Goal: Task Accomplishment & Management: Manage account settings

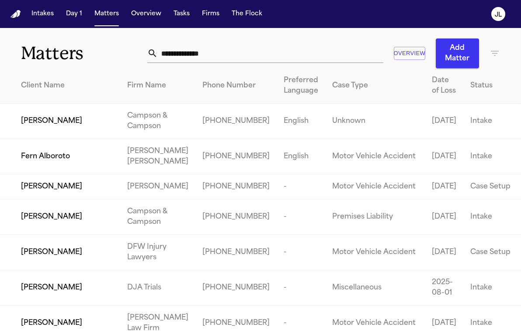
click at [217, 62] on input "text" at bounding box center [271, 53] width 226 height 19
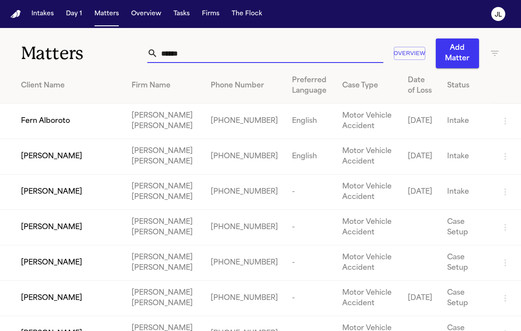
click at [158, 57] on input "*****" at bounding box center [271, 53] width 226 height 19
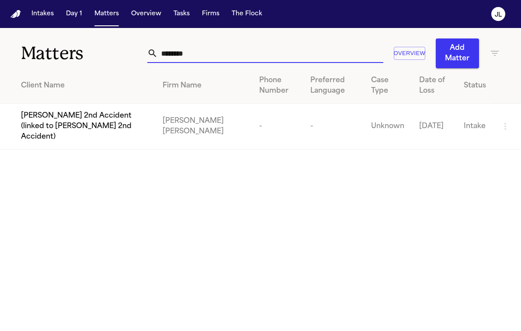
click at [161, 55] on input "*******" at bounding box center [271, 53] width 226 height 19
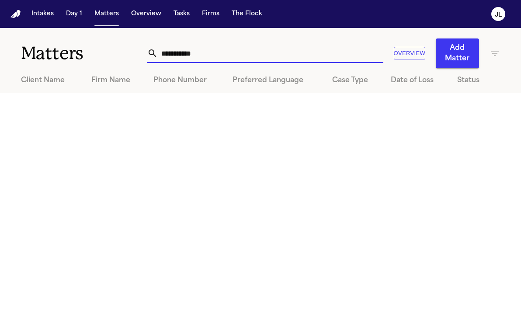
click at [237, 57] on input "**********" at bounding box center [271, 53] width 226 height 19
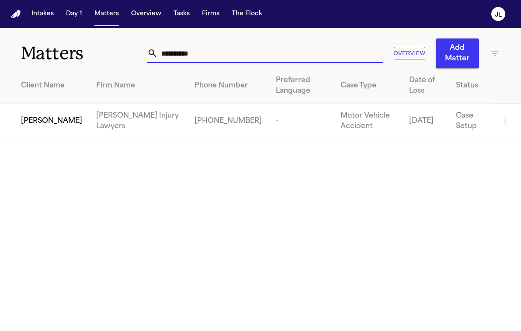
type input "**********"
click at [91, 122] on td "[PERSON_NAME] Injury Lawyers" at bounding box center [138, 121] width 98 height 35
click at [48, 125] on span "Cody Adams" at bounding box center [51, 121] width 61 height 10
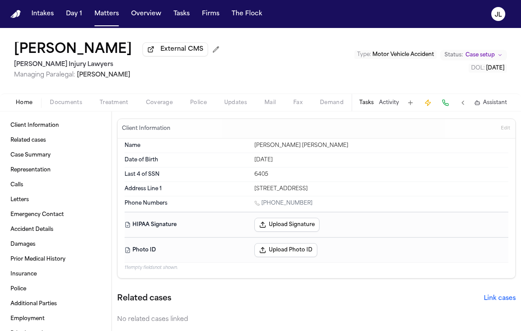
click at [157, 106] on span "Coverage" at bounding box center [159, 102] width 27 height 7
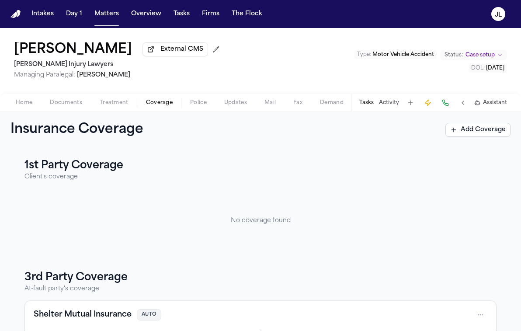
scroll to position [87, 0]
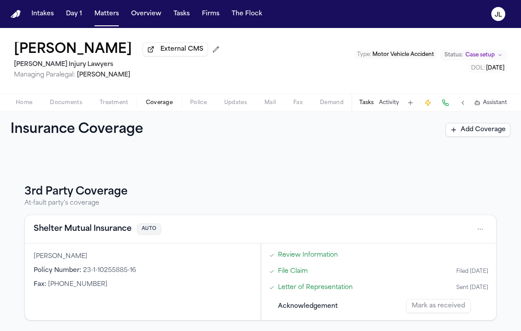
click at [92, 231] on button "Shelter Mutual Insurance" at bounding box center [83, 229] width 98 height 12
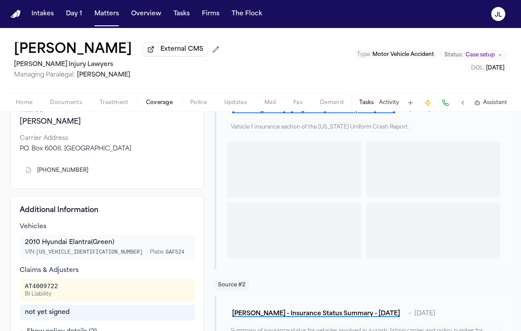
scroll to position [109, 0]
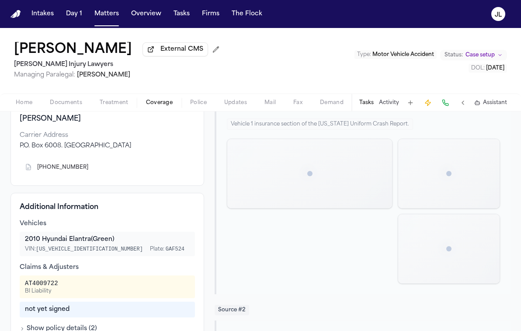
click at [90, 170] on icon "Copy to clipboard" at bounding box center [92, 167] width 5 height 5
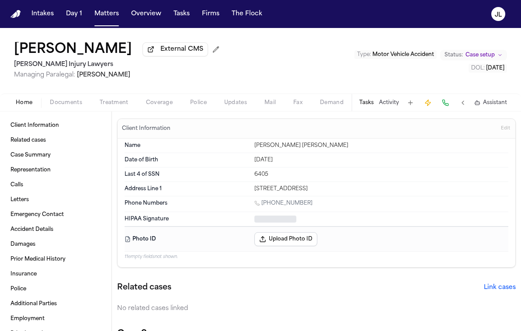
click at [32, 104] on button "Home" at bounding box center [24, 103] width 34 height 10
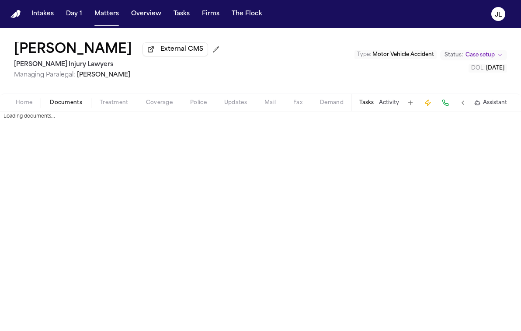
click at [52, 105] on span "Documents" at bounding box center [66, 102] width 32 height 7
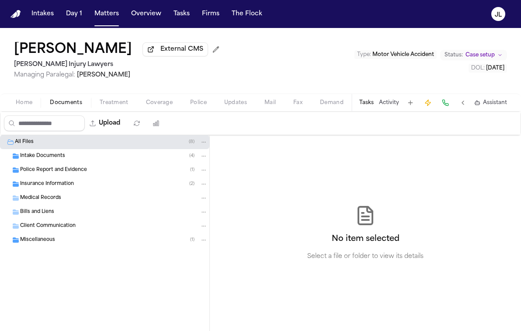
click at [43, 188] on span "Insurance Information" at bounding box center [47, 184] width 54 height 7
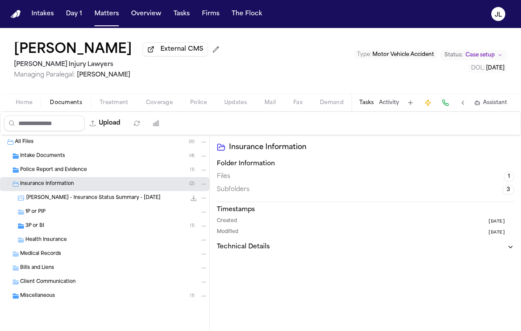
click at [50, 228] on div "3P or BI ( 1 )" at bounding box center [116, 226] width 182 height 8
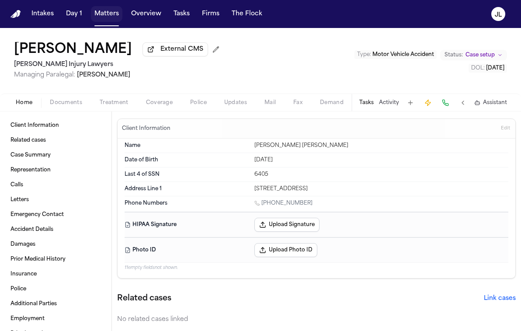
click at [115, 14] on button "Matters" at bounding box center [106, 14] width 31 height 16
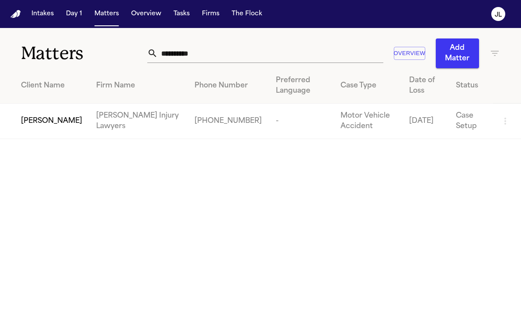
click at [172, 59] on input "**********" at bounding box center [271, 53] width 226 height 19
drag, startPoint x: 209, startPoint y: 56, endPoint x: 90, endPoint y: 48, distance: 119.3
click at [91, 50] on div "**********" at bounding box center [260, 48] width 521 height 40
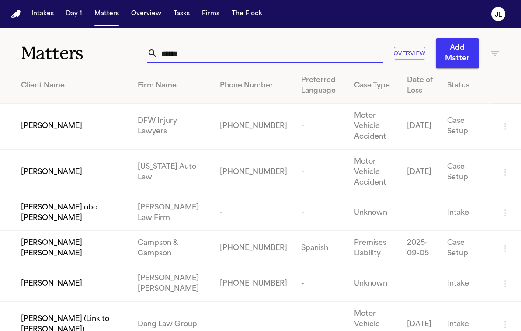
type input "******"
click at [57, 130] on span "Juan Aguillon" at bounding box center [51, 126] width 61 height 10
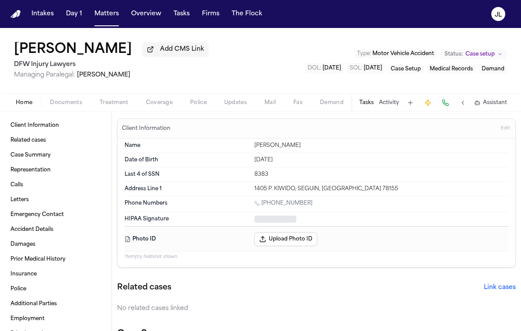
click at [60, 105] on span "Documents" at bounding box center [66, 102] width 32 height 7
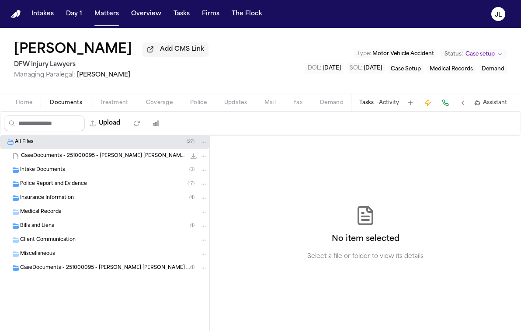
click at [45, 200] on span "Insurance Information" at bounding box center [47, 198] width 54 height 7
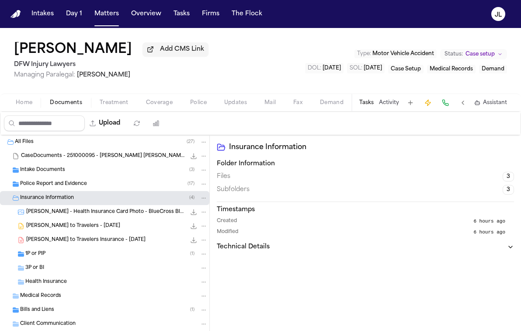
click at [51, 255] on div "1P or PIP ( 1 )" at bounding box center [116, 254] width 182 height 8
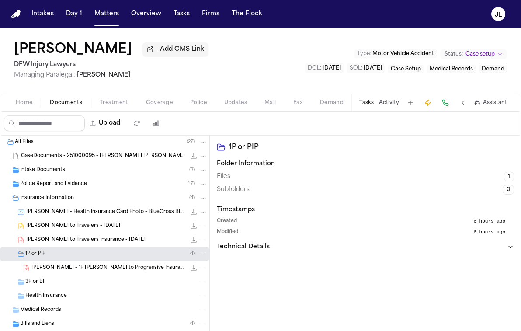
drag, startPoint x: 63, startPoint y: 241, endPoint x: 142, endPoint y: 248, distance: 79.0
click at [140, 247] on div "J. Aguillon - LOR to Travelers Insurance - 10.9.25 301.3 KB • PDF" at bounding box center [105, 240] width 210 height 14
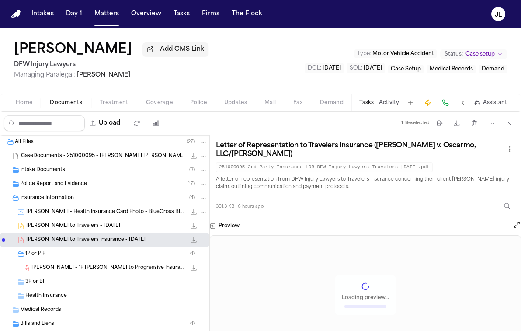
click at [202, 240] on icon "File: J. Aguillon - LOR to Travelers Insurance - 10.9.25" at bounding box center [204, 240] width 6 height 6
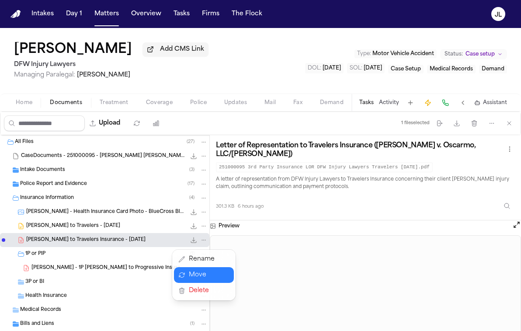
click at [188, 268] on button "Move" at bounding box center [204, 275] width 60 height 16
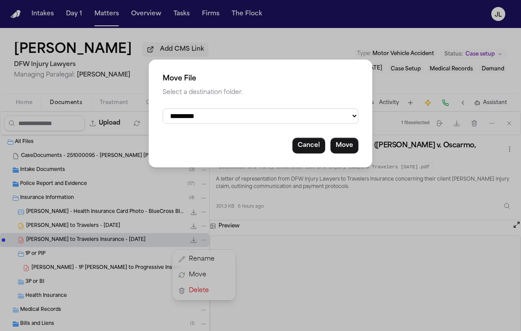
click at [299, 108] on select "**********" at bounding box center [261, 115] width 196 height 15
select select "**********"
click at [163, 108] on select "**********" at bounding box center [261, 115] width 196 height 15
click at [343, 153] on button "Move" at bounding box center [345, 146] width 28 height 16
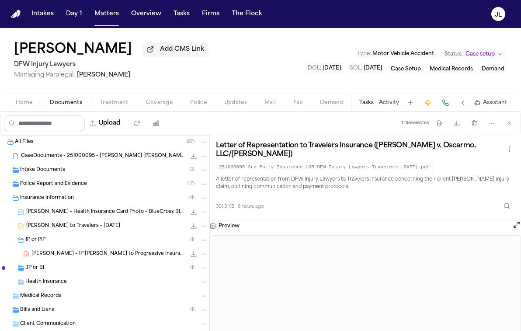
click at [112, 243] on div "1P or PIP ( 1 )" at bounding box center [116, 240] width 182 height 8
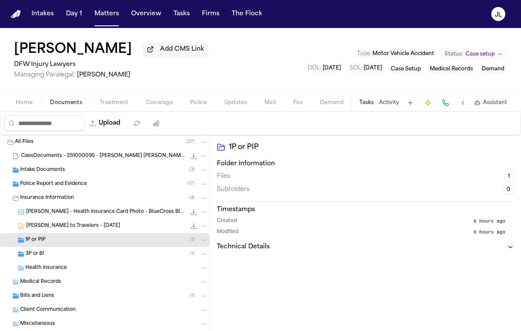
click at [112, 243] on div "1P or PIP ( 1 )" at bounding box center [116, 240] width 182 height 8
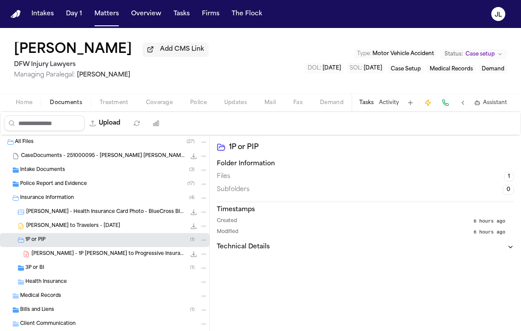
click at [111, 269] on div "3P or BI ( 1 )" at bounding box center [116, 268] width 182 height 8
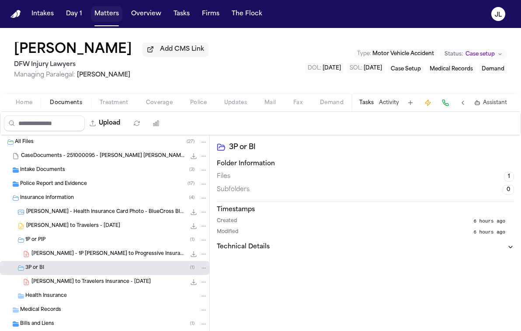
click at [108, 13] on button "Matters" at bounding box center [106, 14] width 31 height 16
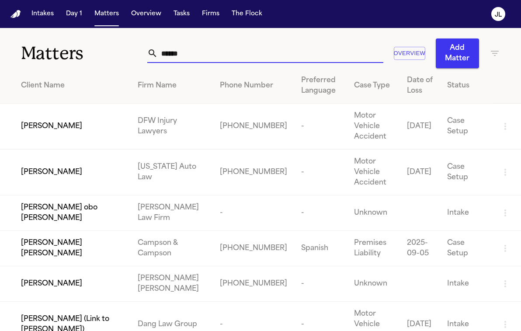
drag, startPoint x: 233, startPoint y: 49, endPoint x: 143, endPoint y: 54, distance: 90.7
click at [147, 55] on div "******" at bounding box center [265, 53] width 236 height 19
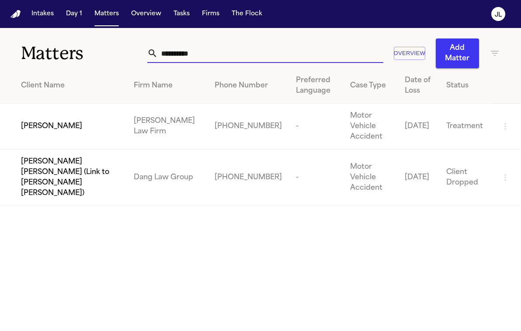
type input "**********"
click at [59, 121] on span "Marco Mena" at bounding box center [51, 126] width 61 height 10
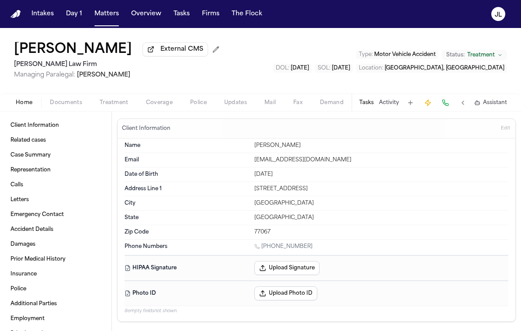
click at [82, 105] on button "Documents" at bounding box center [66, 103] width 50 height 10
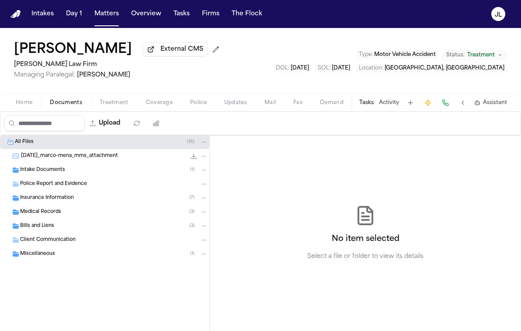
click at [66, 202] on span "Insurance Information" at bounding box center [47, 198] width 54 height 7
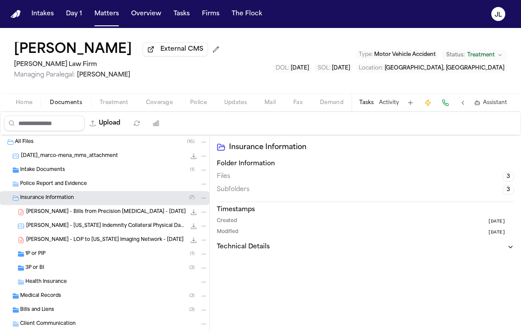
click at [55, 267] on div "3P or BI ( 3 )" at bounding box center [116, 268] width 182 height 8
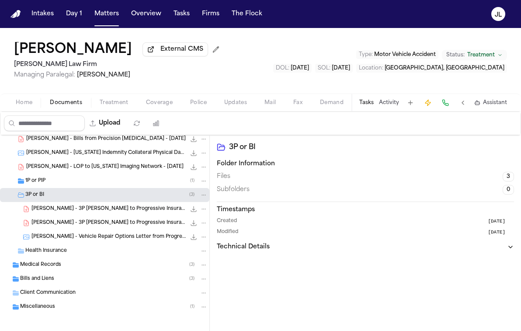
scroll to position [78, 0]
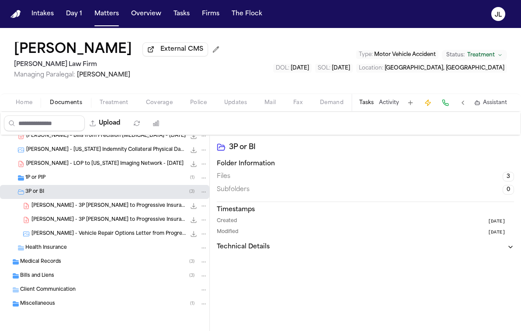
click at [151, 206] on span "M. Mena - 3P LOR to Progressive Insurance - 10.7.25" at bounding box center [108, 206] width 154 height 7
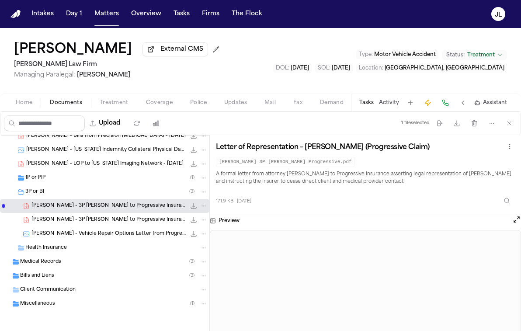
click at [0, 0] on span "176.7 KB • PDF" at bounding box center [0, 0] width 0 height 0
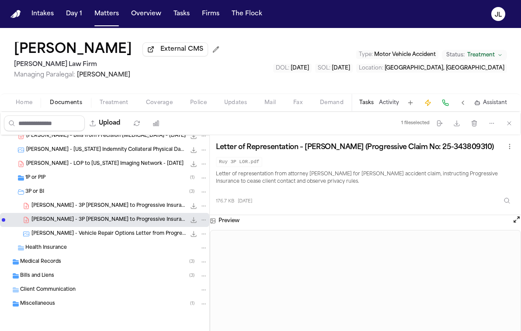
click at [0, 0] on span "171.9 KB • PDF" at bounding box center [0, 0] width 0 height 0
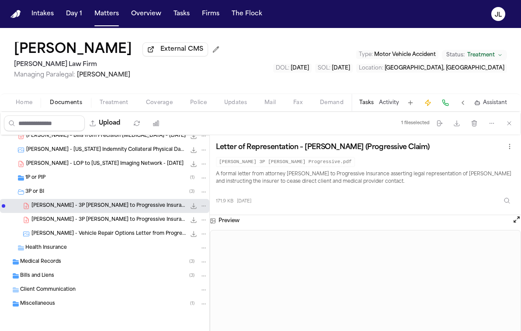
click at [0, 0] on span "176.7 KB • PDF" at bounding box center [0, 0] width 0 height 0
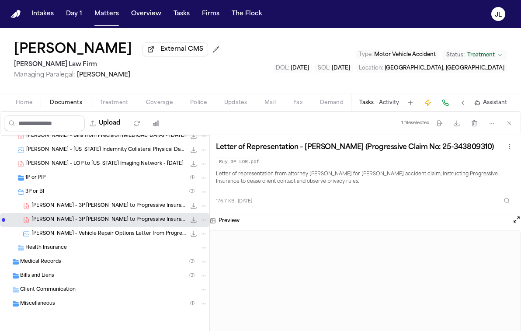
click at [139, 206] on span "M. Mena - 3P LOR to Progressive Insurance - 10.7.25" at bounding box center [108, 206] width 154 height 7
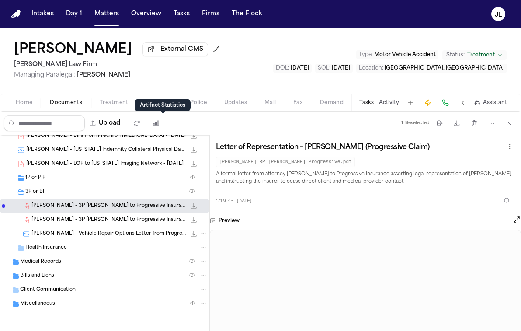
click at [164, 110] on polygon at bounding box center [163, 110] width 6 height 6
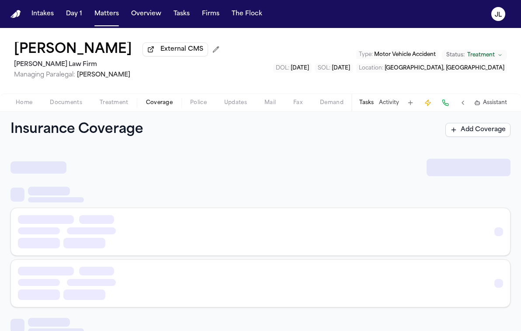
click at [157, 102] on span "Coverage" at bounding box center [159, 102] width 27 height 7
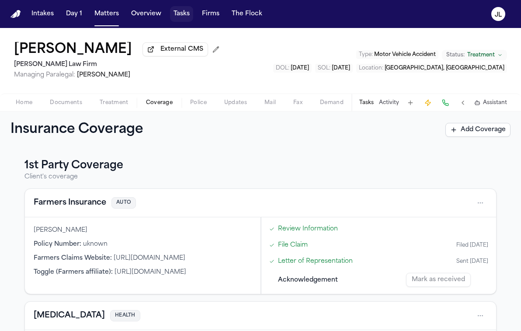
click at [182, 18] on button "Tasks" at bounding box center [181, 14] width 23 height 16
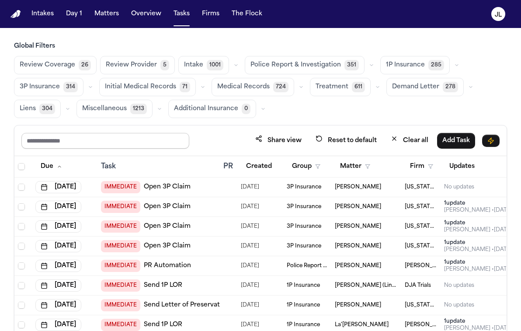
click at [175, 142] on input "text" at bounding box center [105, 141] width 168 height 16
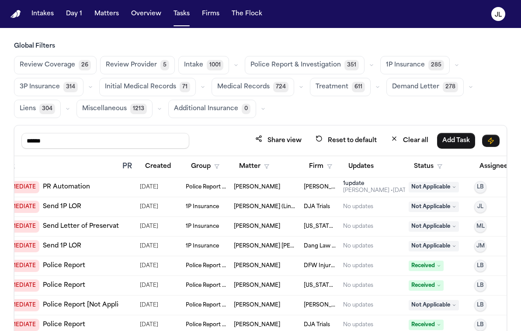
scroll to position [0, 126]
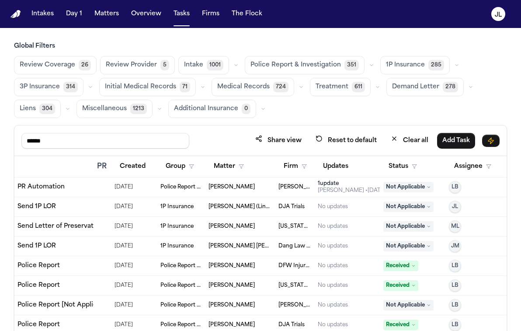
type input "******"
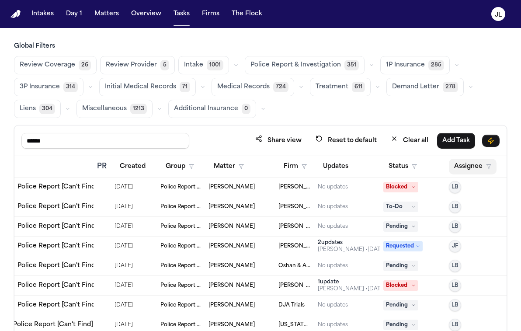
click at [459, 165] on button "Assignee" at bounding box center [473, 167] width 48 height 16
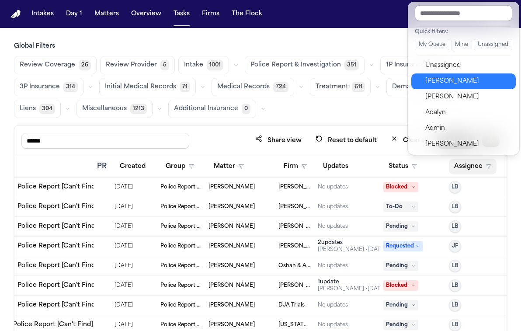
click at [434, 82] on div "Julie Lopez" at bounding box center [468, 81] width 85 height 10
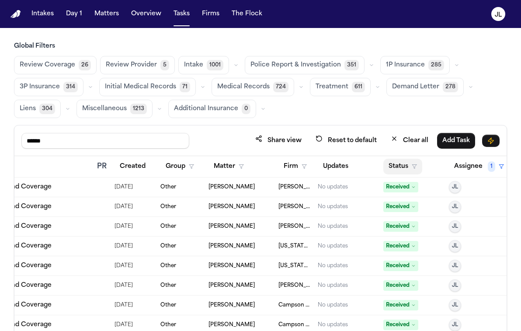
click at [404, 164] on button "Status" at bounding box center [403, 167] width 39 height 16
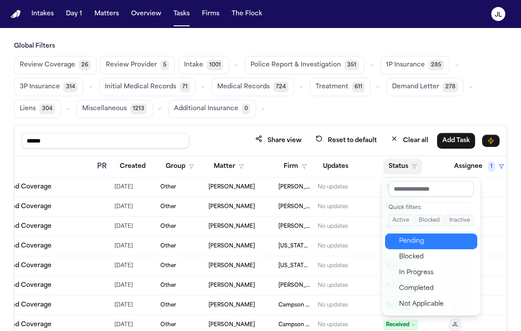
click at [412, 244] on div "Pending" at bounding box center [435, 241] width 73 height 10
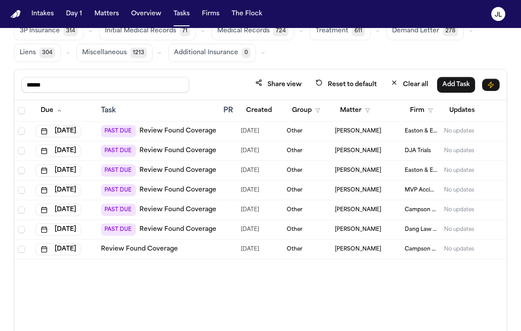
scroll to position [74, 0]
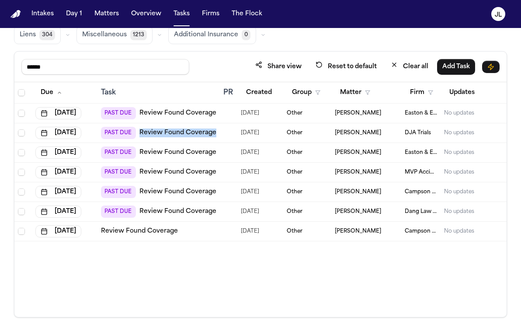
click at [200, 114] on link "Review Found Coverage" at bounding box center [178, 113] width 77 height 9
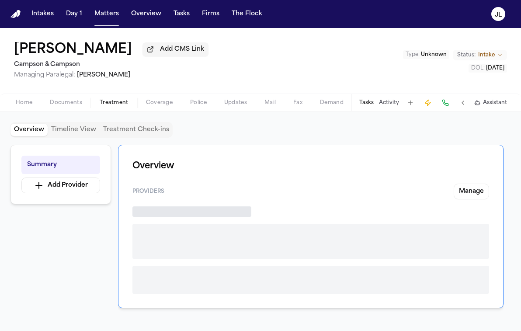
click at [126, 106] on span "Treatment" at bounding box center [114, 102] width 29 height 7
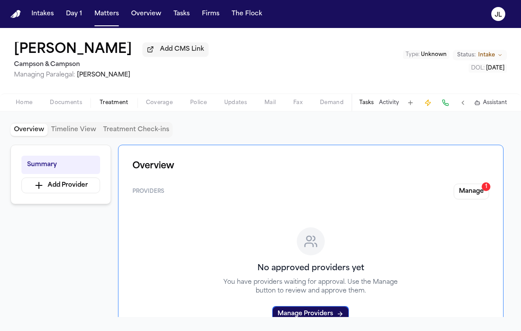
click at [160, 97] on div "Home Documents Treatment Coverage Police Updates Mail Fax Demand Workspaces Art…" at bounding box center [260, 102] width 521 height 17
click at [160, 105] on span "Coverage" at bounding box center [159, 102] width 27 height 7
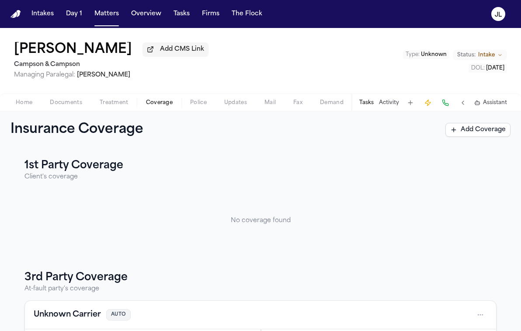
scroll to position [87, 0]
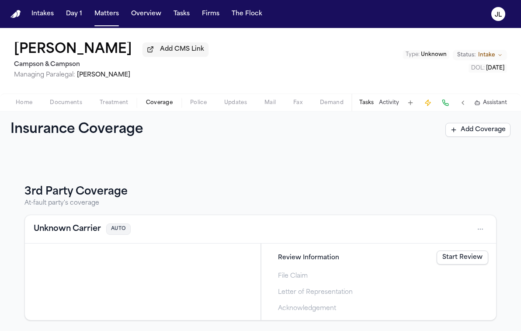
click at [82, 233] on button "Unknown Carrier" at bounding box center [67, 229] width 67 height 12
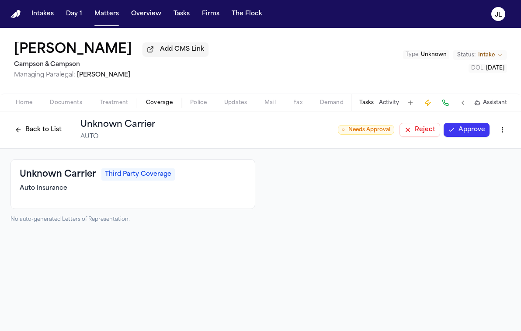
click at [507, 133] on html "Intakes Day 1 Matters Overview Tasks Firms The Flock JL Akeesha Edwards Add CMS…" at bounding box center [260, 165] width 521 height 331
click at [467, 162] on div "Delete Coverage" at bounding box center [472, 165] width 73 height 14
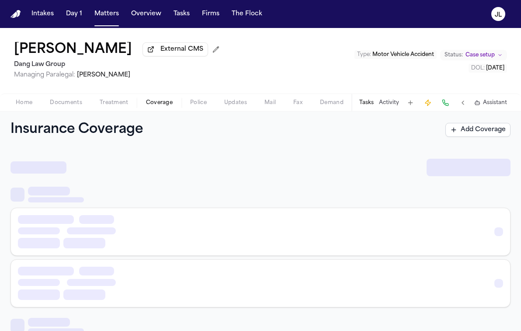
click at [158, 101] on span "Coverage" at bounding box center [159, 102] width 27 height 7
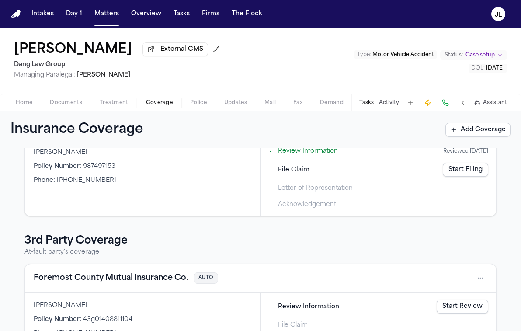
scroll to position [129, 0]
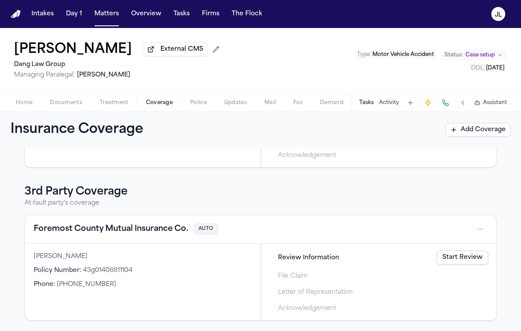
click at [154, 227] on button "Foremost County Mutual Insurance Co." at bounding box center [111, 229] width 155 height 12
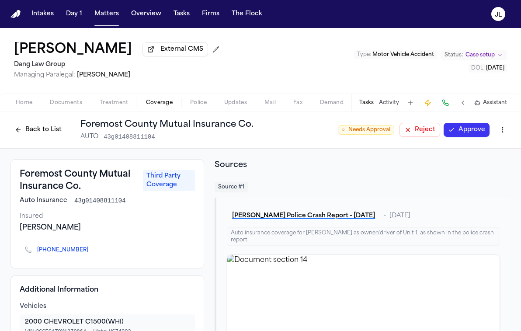
click at [462, 135] on button "Approve" at bounding box center [467, 130] width 46 height 14
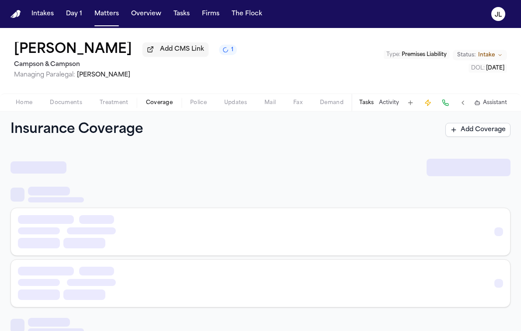
click at [150, 106] on span "Coverage" at bounding box center [159, 102] width 27 height 7
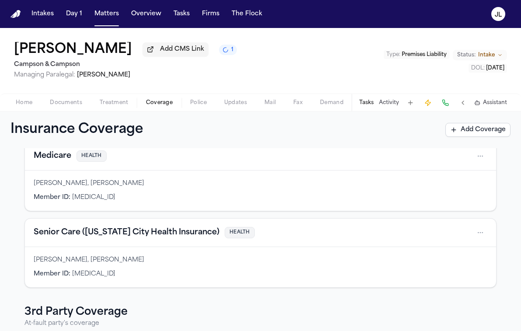
scroll to position [24, 0]
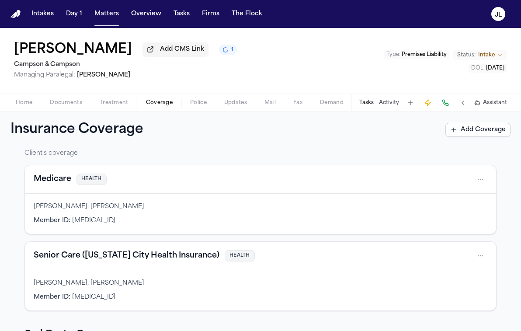
click at [61, 182] on button "Medicare" at bounding box center [53, 179] width 38 height 12
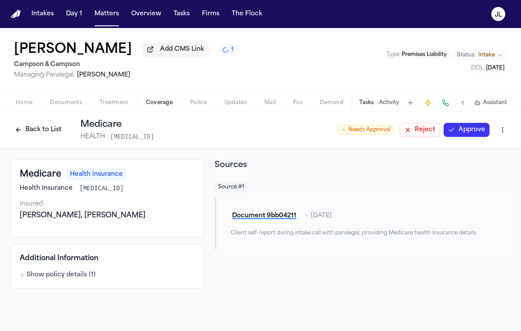
click at [453, 127] on button "Approve" at bounding box center [467, 130] width 46 height 14
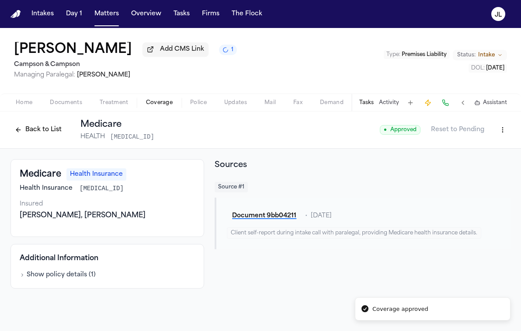
click at [47, 136] on button "Back to List" at bounding box center [38, 130] width 56 height 14
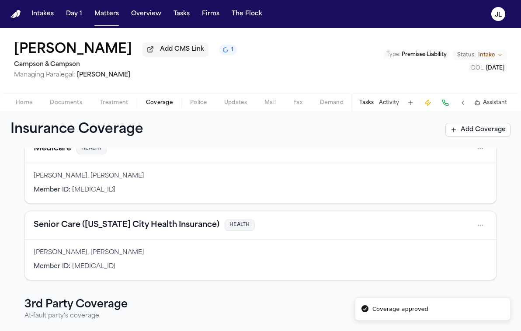
scroll to position [59, 0]
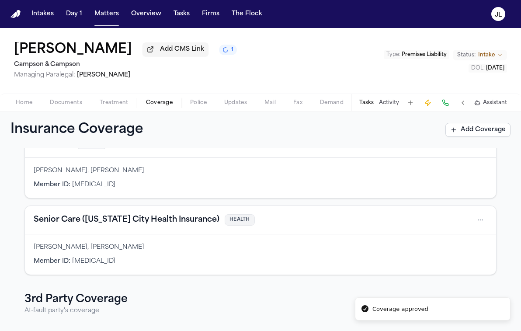
click at [106, 218] on button "Senior Care (New York City Health Insurance)" at bounding box center [127, 220] width 186 height 12
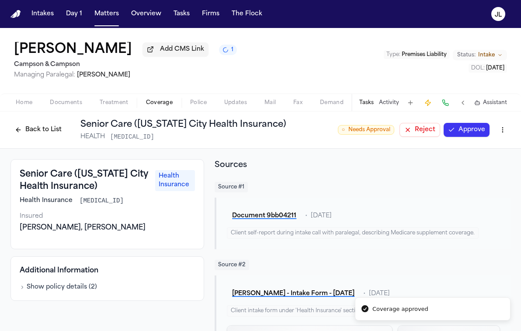
click at [486, 128] on button "Approve" at bounding box center [467, 130] width 46 height 14
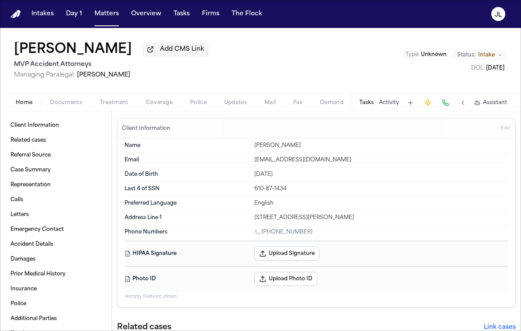
click at [154, 106] on span "Coverage" at bounding box center [159, 102] width 27 height 7
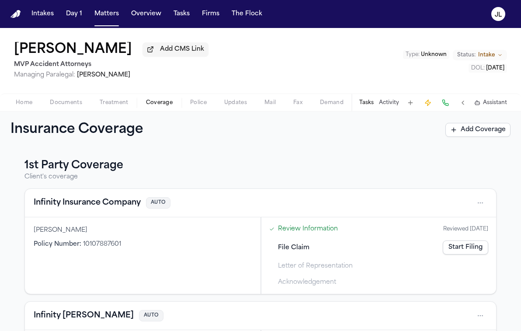
click at [98, 209] on button "Infinity Insurance Company" at bounding box center [87, 203] width 107 height 12
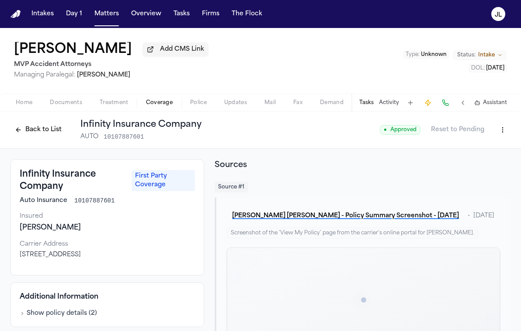
click at [23, 140] on div "Back to List Infinity Insurance Company AUTO 10107887601" at bounding box center [105, 130] width 191 height 23
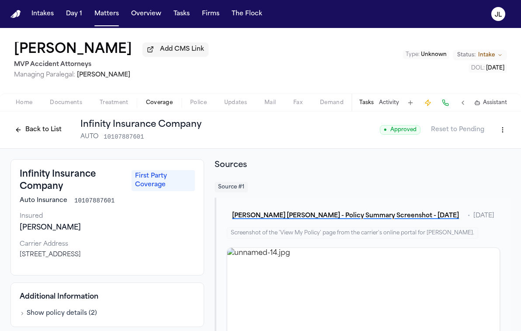
click at [26, 137] on button "Back to List" at bounding box center [38, 130] width 56 height 14
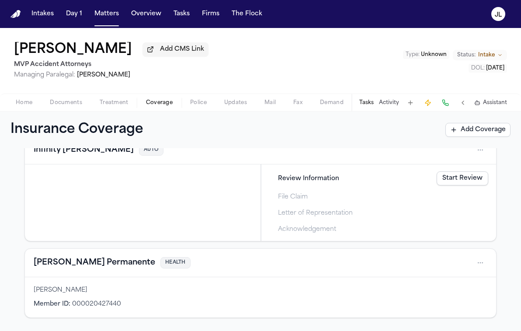
scroll to position [150, 0]
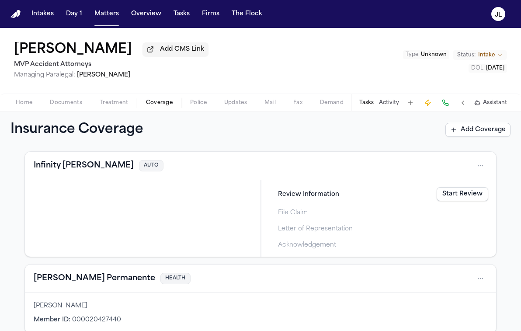
click at [58, 168] on button "Infinity [PERSON_NAME]" at bounding box center [84, 166] width 100 height 12
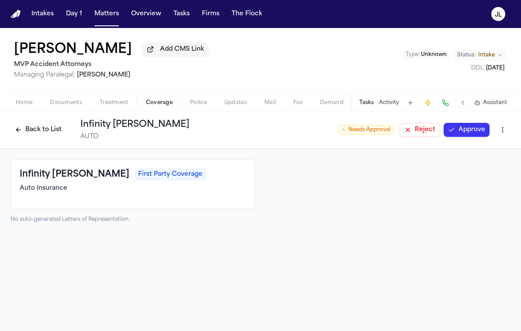
click at [55, 127] on button "Back to List" at bounding box center [38, 130] width 56 height 14
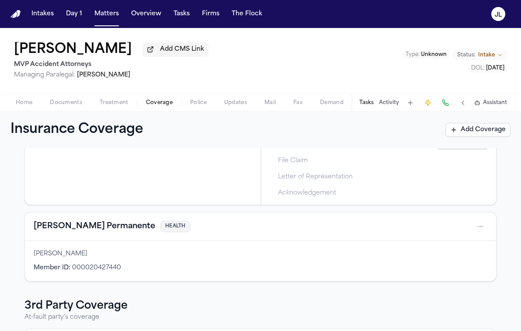
scroll to position [318, 0]
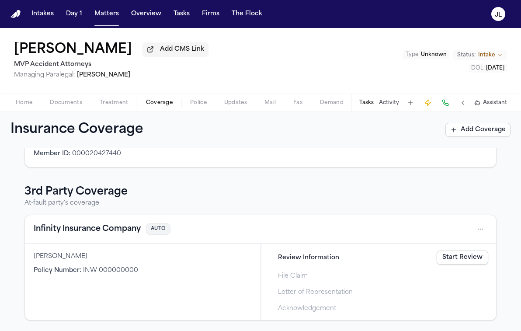
click at [104, 224] on button "Infinity Insurance Company" at bounding box center [87, 229] width 107 height 12
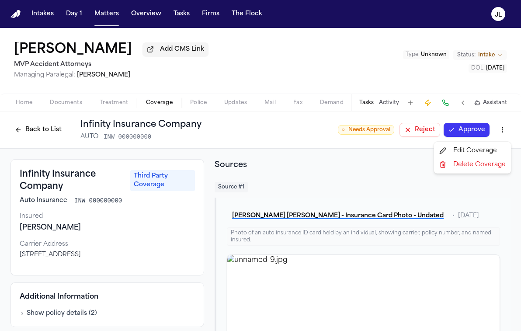
click at [502, 133] on html "Intakes Day 1 Matters Overview Tasks Firms The [PERSON_NAME] [PERSON_NAME] Add …" at bounding box center [260, 165] width 521 height 331
click at [469, 153] on div "Edit Coverage" at bounding box center [472, 151] width 73 height 14
select select "**********"
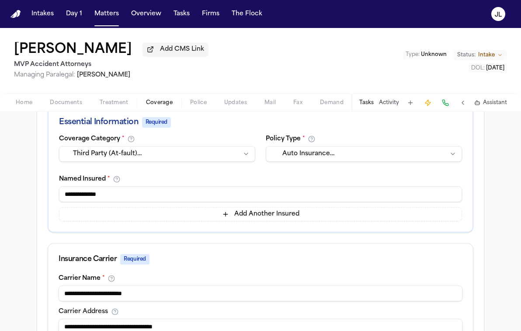
scroll to position [139, 0]
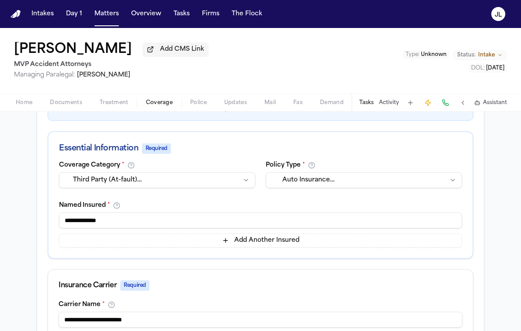
click at [128, 219] on input "**********" at bounding box center [260, 221] width 403 height 16
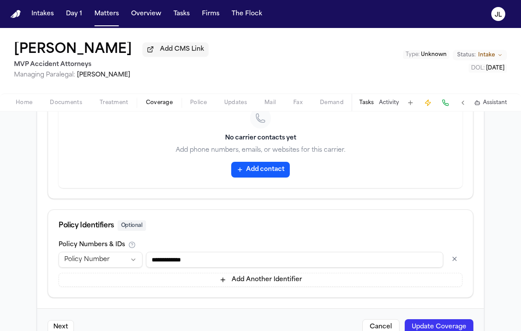
scroll to position [468, 0]
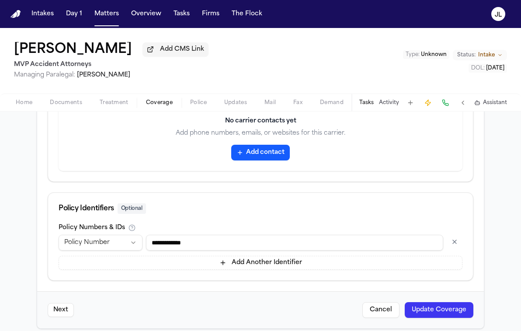
click at [210, 231] on div "Policy Numbers & IDs" at bounding box center [261, 227] width 404 height 7
drag, startPoint x: 213, startPoint y: 242, endPoint x: 139, endPoint y: 243, distance: 73.9
click at [139, 243] on div "**********" at bounding box center [261, 243] width 404 height 16
paste input
type input "**********"
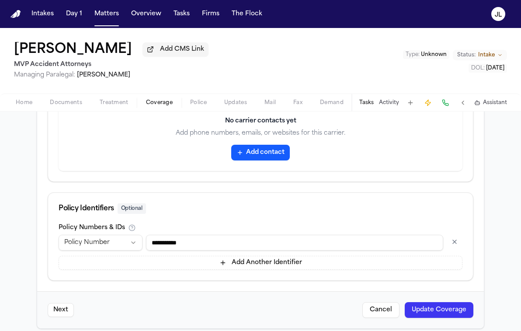
click at [465, 311] on button "Update Coverage" at bounding box center [439, 310] width 69 height 16
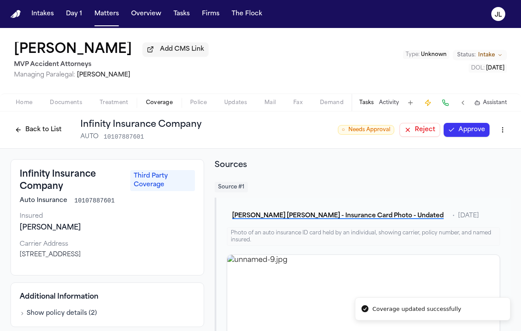
click at [456, 132] on button "Approve" at bounding box center [467, 130] width 46 height 14
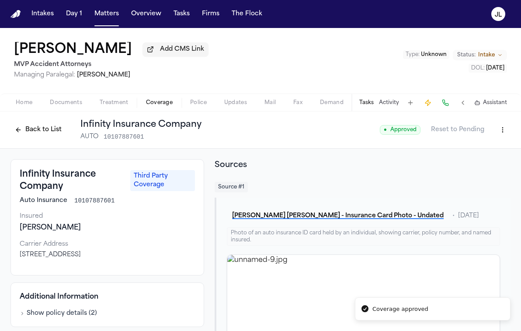
click at [50, 131] on button "Back to List" at bounding box center [38, 130] width 56 height 14
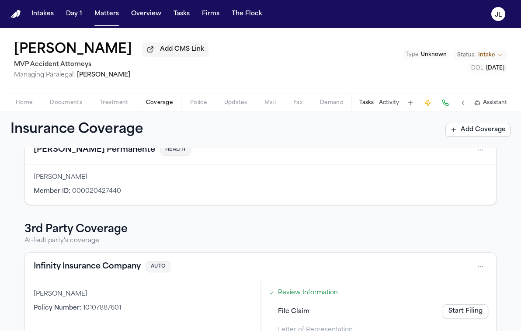
scroll to position [239, 0]
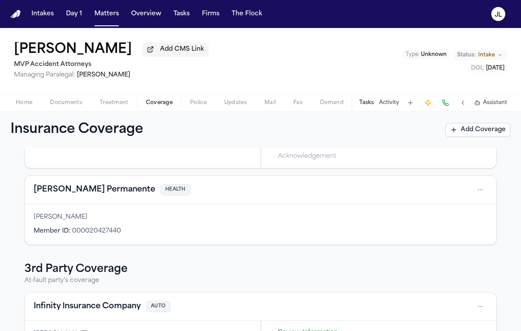
click at [81, 201] on div "Kaiser Permanente HEALTH" at bounding box center [261, 190] width 472 height 28
click at [81, 196] on button "Kaiser Permanente" at bounding box center [95, 190] width 122 height 12
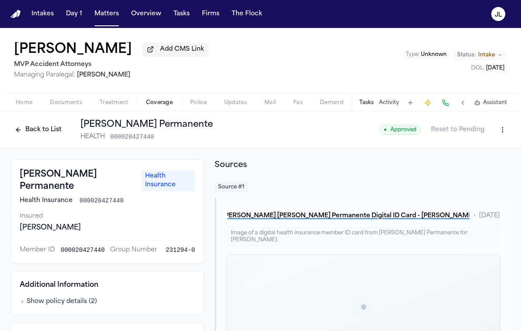
click at [46, 132] on button "Back to List" at bounding box center [38, 130] width 56 height 14
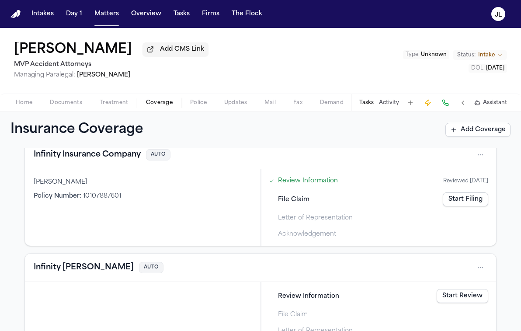
scroll to position [80, 0]
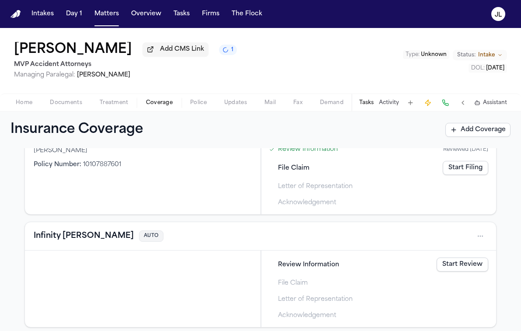
click at [64, 242] on button "Infinity Kemper" at bounding box center [84, 236] width 100 height 12
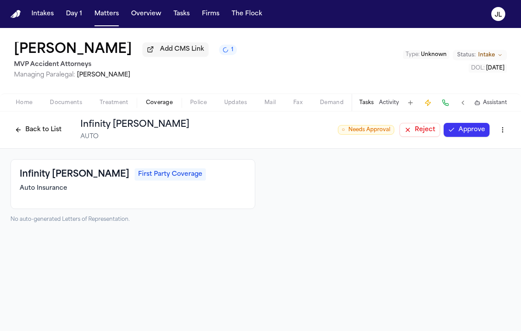
click at [500, 128] on html "Intakes Day 1 Matters Overview Tasks Firms The Flock JL Diana Castaneda Ortiz A…" at bounding box center [260, 165] width 521 height 331
click at [454, 168] on div "Delete Coverage" at bounding box center [472, 165] width 73 height 14
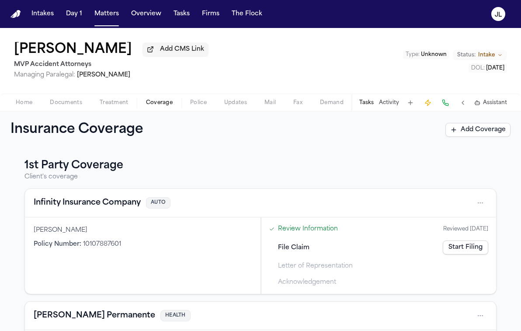
click at [122, 203] on button "Infinity Insurance Company" at bounding box center [87, 203] width 107 height 12
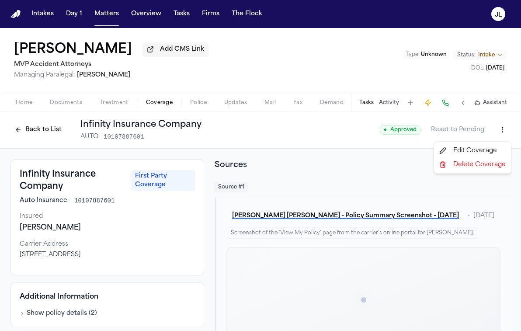
click at [498, 127] on html "Intakes Day 1 Matters Overview Tasks Firms The Flock JL Diana Castaneda Ortiz A…" at bounding box center [260, 165] width 521 height 331
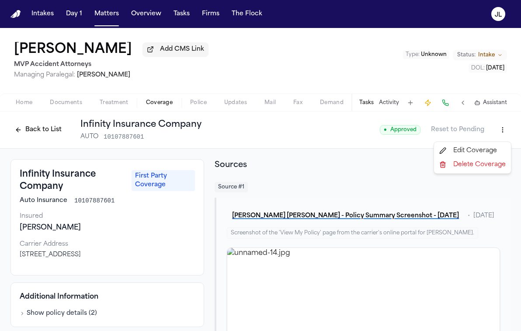
click at [468, 150] on div "Edit Coverage" at bounding box center [472, 151] width 73 height 14
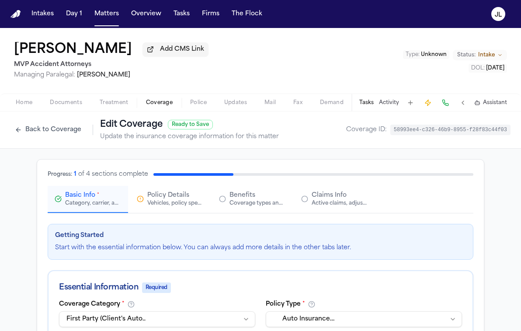
click at [346, 198] on div "Claims Info Active claims, adjusters, and subrogation details" at bounding box center [340, 199] width 56 height 16
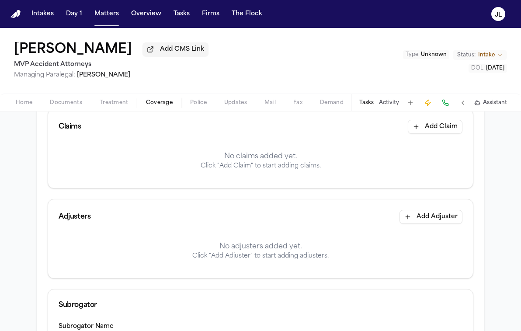
scroll to position [96, 0]
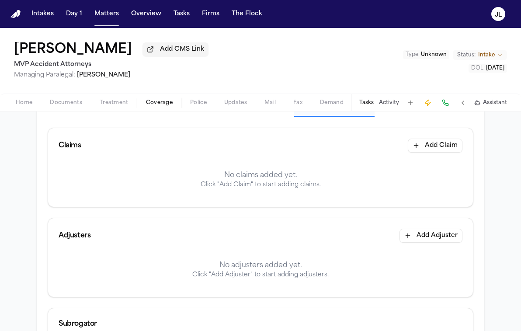
click at [430, 150] on button "Add Claim" at bounding box center [435, 146] width 55 height 14
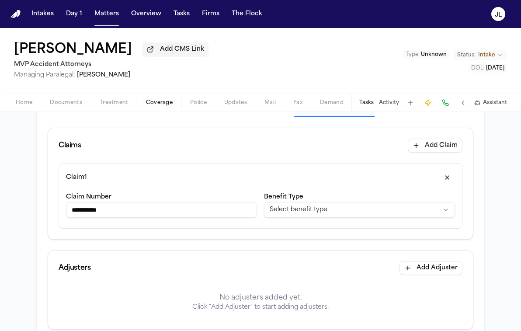
type input "**********"
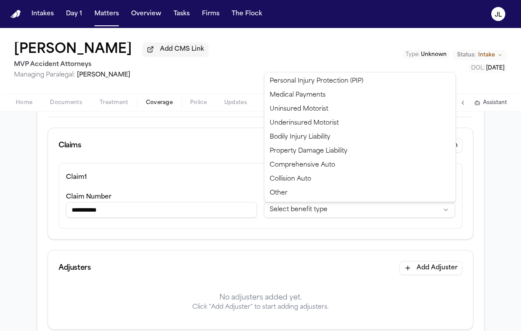
click at [350, 220] on html "**********" at bounding box center [260, 165] width 521 height 331
select select "**********"
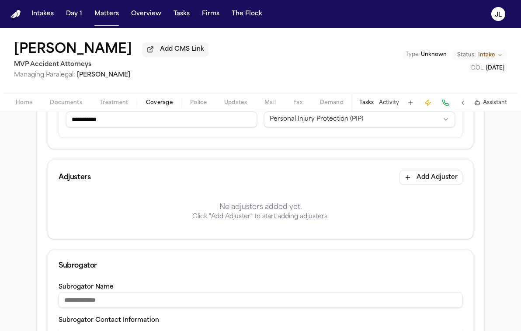
scroll to position [189, 0]
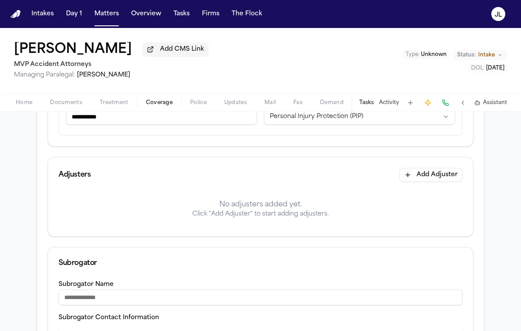
click at [425, 179] on button "Add Adjuster" at bounding box center [431, 175] width 63 height 14
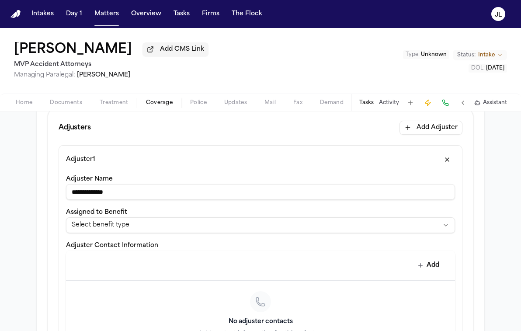
scroll to position [293, 0]
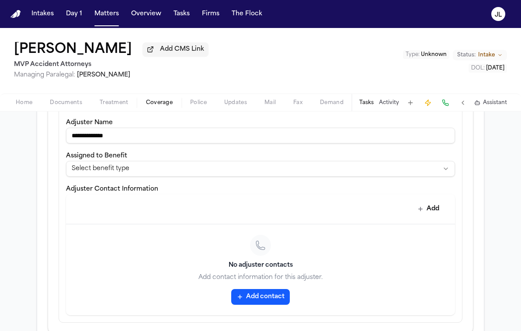
type input "**********"
click at [257, 301] on button "Add contact" at bounding box center [260, 297] width 59 height 16
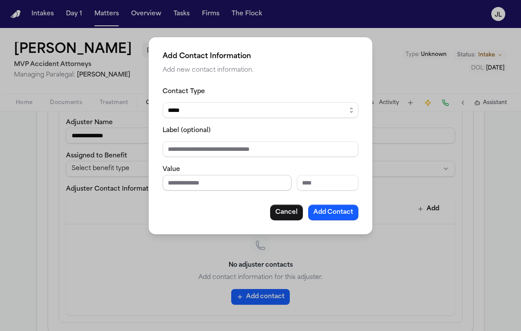
click at [252, 187] on input "Phone number" at bounding box center [227, 183] width 129 height 16
paste input "**********"
type input "**********"
click at [343, 212] on button "Add Contact" at bounding box center [333, 213] width 50 height 16
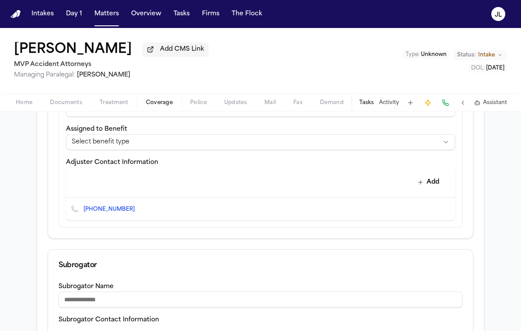
scroll to position [321, 0]
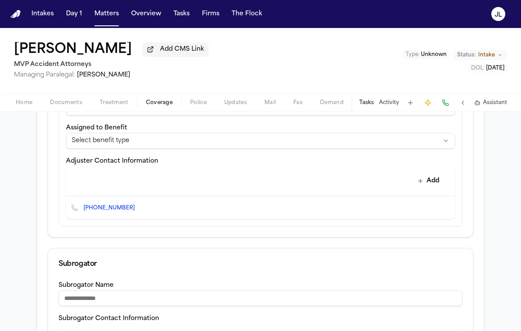
click at [305, 144] on html "**********" at bounding box center [260, 165] width 521 height 331
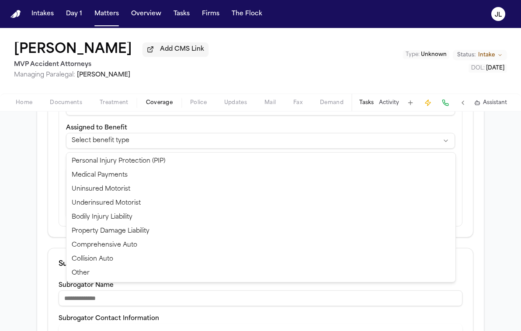
select select "**********"
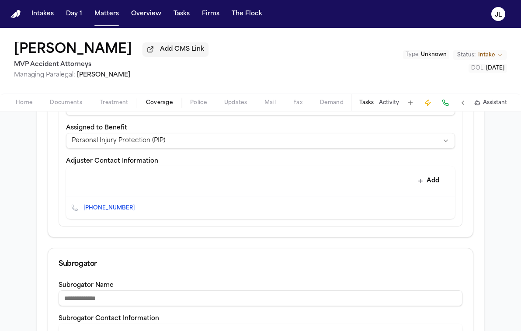
click at [426, 208] on button "Edit contact" at bounding box center [431, 208] width 12 height 12
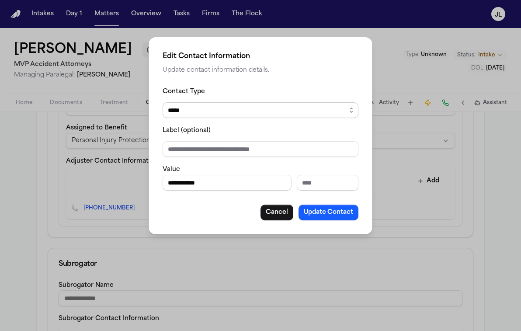
click at [254, 116] on select "***** ***** ******* *** *****" at bounding box center [261, 110] width 196 height 16
select select "***"
click at [163, 102] on select "***** ***** ******* *** *****" at bounding box center [261, 110] width 196 height 16
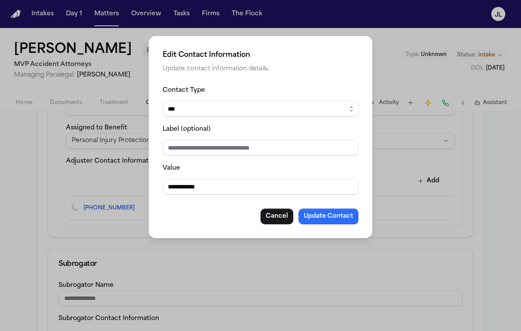
click at [351, 217] on button "Update Contact" at bounding box center [329, 217] width 60 height 16
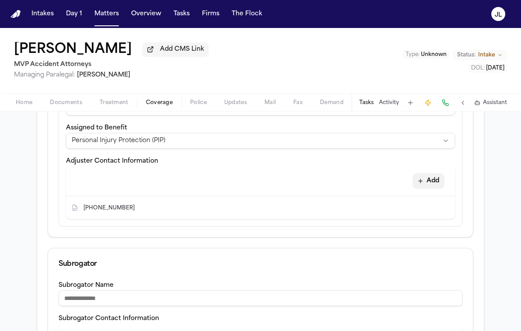
click at [437, 176] on button "Add" at bounding box center [429, 181] width 32 height 16
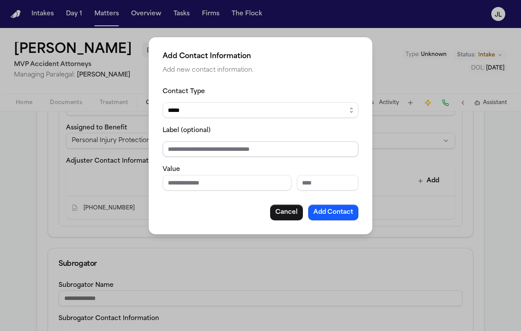
click at [223, 143] on input "Label (optional)" at bounding box center [261, 149] width 196 height 16
click at [214, 180] on input "Phone number" at bounding box center [227, 183] width 129 height 16
paste input "**********"
type input "**********"
type input "*******"
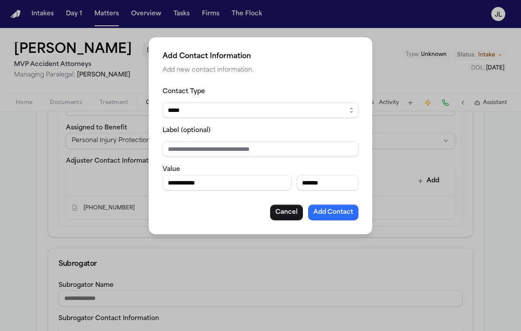
type input "**********"
click at [329, 211] on button "Add Contact" at bounding box center [333, 213] width 50 height 16
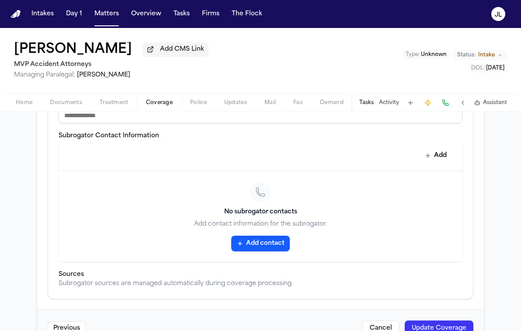
scroll to position [573, 0]
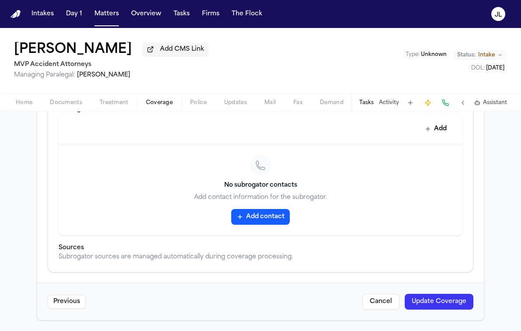
click at [444, 294] on button "Update Coverage" at bounding box center [439, 302] width 69 height 16
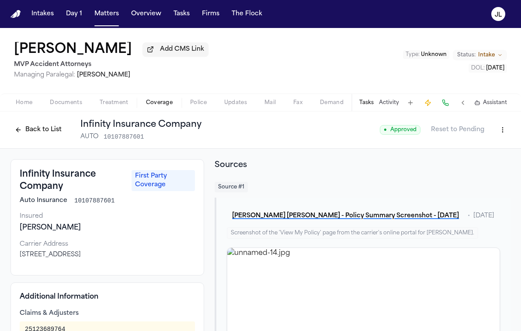
click at [502, 138] on html "Intakes Day 1 Matters Overview Tasks Firms The Flock JL Diana Castaneda Ortiz A…" at bounding box center [260, 165] width 521 height 331
click at [474, 148] on div "Edit Coverage" at bounding box center [472, 151] width 73 height 14
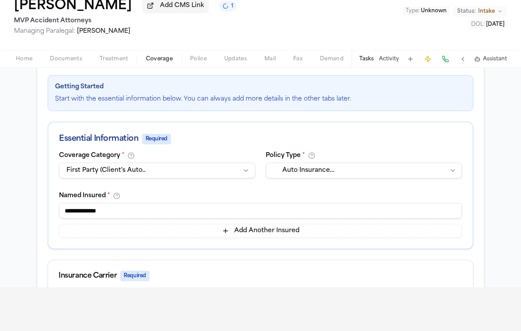
scroll to position [20, 0]
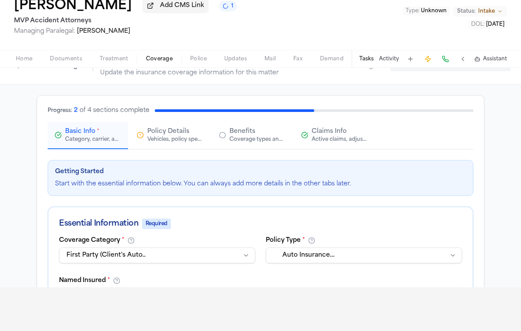
click at [329, 133] on span "Claims Info" at bounding box center [329, 131] width 35 height 9
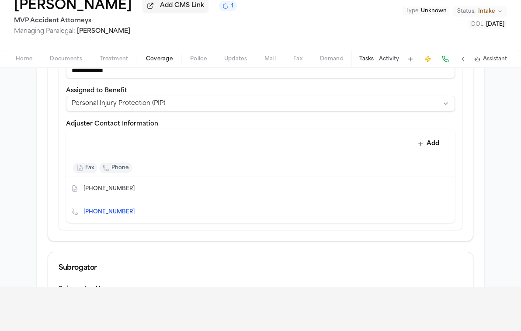
scroll to position [315, 0]
click at [431, 145] on button "Add" at bounding box center [429, 143] width 32 height 16
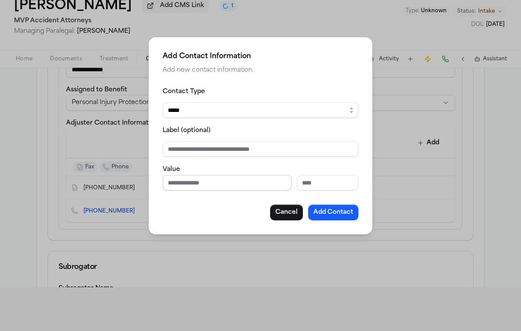
click at [177, 179] on input "Phone number" at bounding box center [227, 183] width 129 height 16
paste input "**********"
type input "**********"
click at [211, 113] on select "***** ***** ******* *** *****" at bounding box center [261, 110] width 196 height 16
select select "*****"
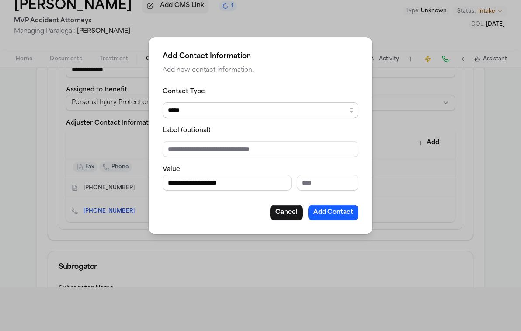
click at [163, 102] on select "***** ***** ******* *** *****" at bounding box center [261, 110] width 196 height 16
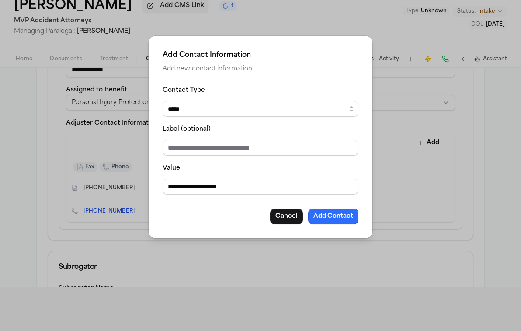
click at [332, 215] on button "Add Contact" at bounding box center [333, 217] width 50 height 16
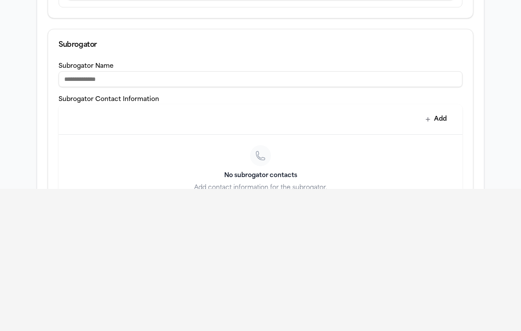
scroll to position [597, 0]
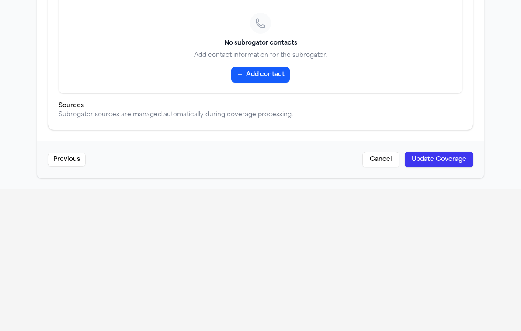
click at [431, 164] on button "Update Coverage" at bounding box center [439, 160] width 69 height 16
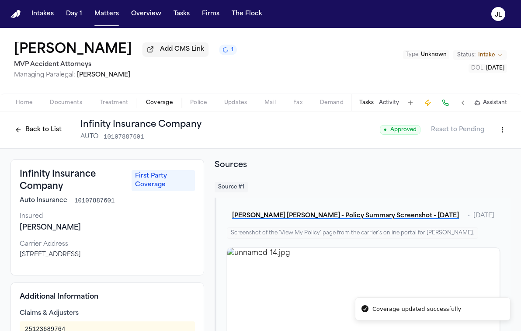
click at [45, 130] on button "Back to List" at bounding box center [38, 130] width 56 height 14
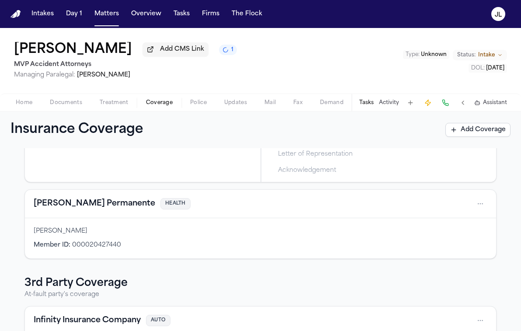
scroll to position [70, 0]
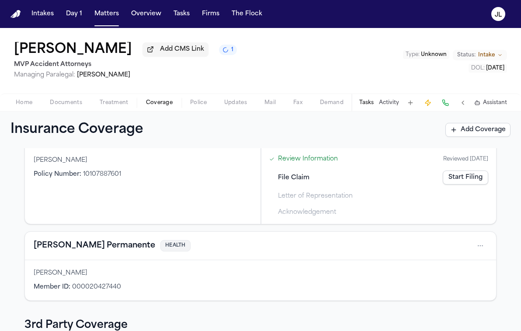
click at [77, 251] on button "Kaiser Permanente" at bounding box center [95, 246] width 122 height 12
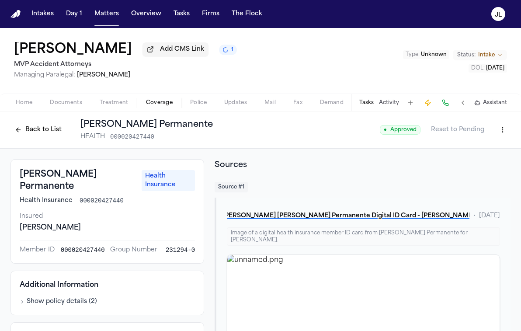
click at [45, 126] on button "Back to List" at bounding box center [38, 130] width 56 height 14
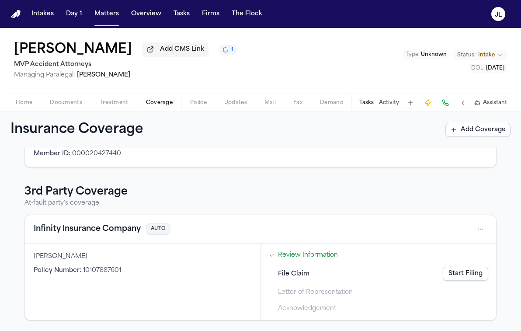
scroll to position [205, 0]
click at [55, 228] on button "Infinity Insurance Company" at bounding box center [87, 229] width 107 height 12
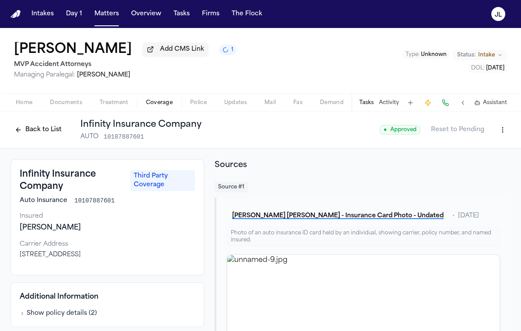
click at [36, 127] on button "Back to List" at bounding box center [38, 130] width 56 height 14
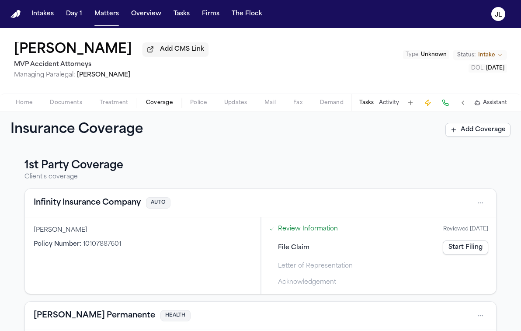
click at [68, 204] on button "Infinity Insurance Company" at bounding box center [87, 203] width 107 height 12
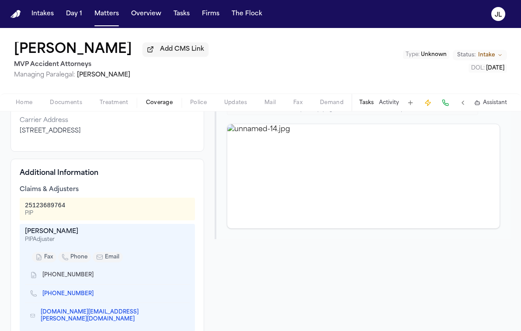
scroll to position [136, 0]
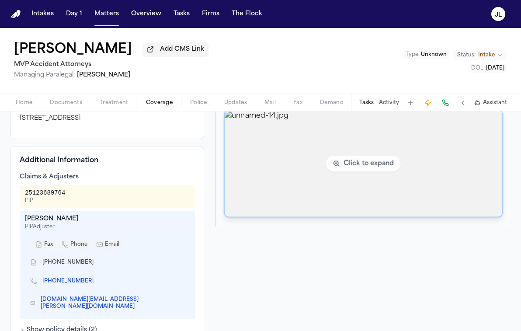
click at [276, 201] on img "View image unnamed-14.jpg" at bounding box center [364, 164] width 278 height 106
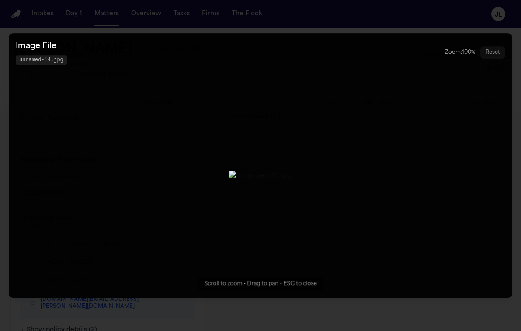
click at [511, 72] on button "Zoomable image viewer. Use mouse wheel to zoom, drag to pan, or press R to rese…" at bounding box center [261, 165] width 504 height 265
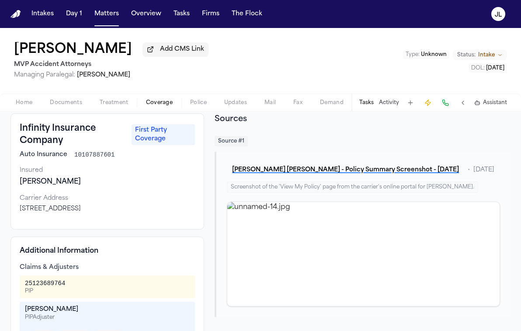
scroll to position [0, 0]
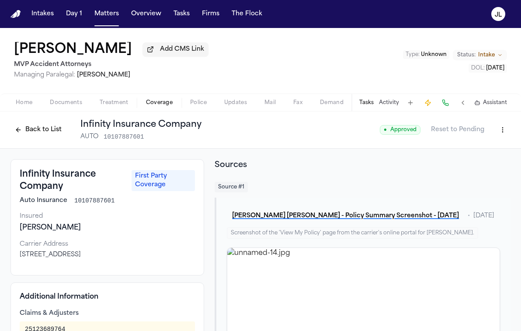
click at [52, 135] on button "Back to List" at bounding box center [38, 130] width 56 height 14
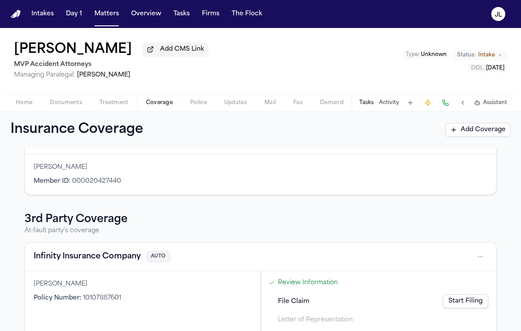
scroll to position [178, 0]
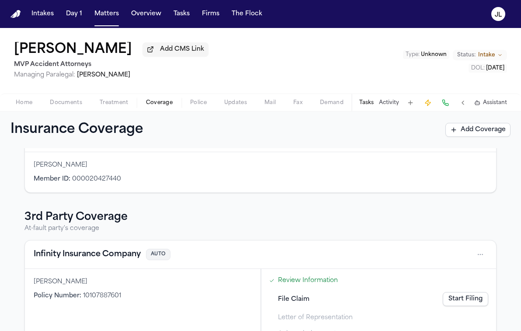
click at [95, 256] on button "Infinity Insurance Company" at bounding box center [87, 254] width 107 height 12
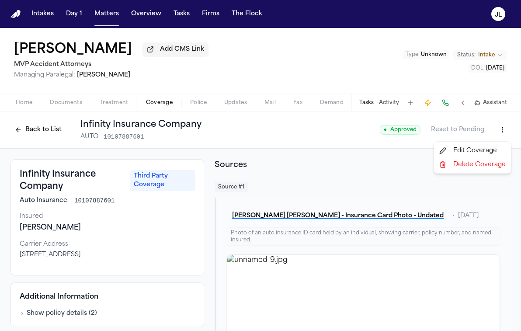
click at [506, 135] on html "Intakes Day 1 Matters Overview Tasks Firms The Flock JL Diana Castaneda Ortiz A…" at bounding box center [260, 165] width 521 height 331
click at [34, 124] on html "Intakes Day 1 Matters Overview Tasks Firms The Flock JL Diana Castaneda Ortiz A…" at bounding box center [260, 165] width 521 height 331
click at [34, 128] on button "Back to List" at bounding box center [38, 130] width 56 height 14
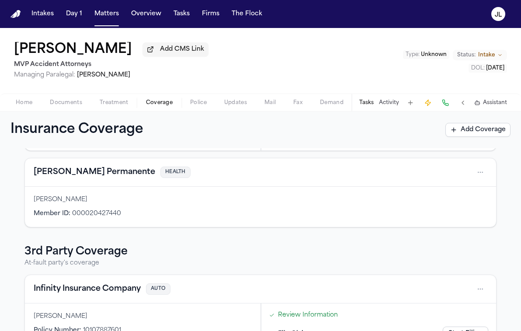
scroll to position [205, 0]
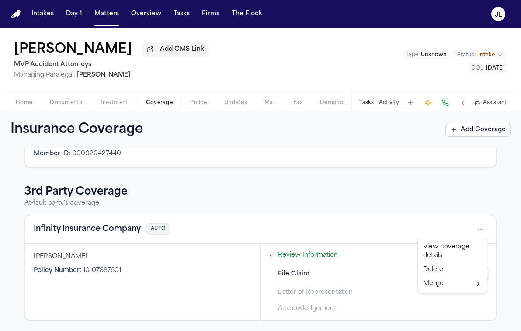
click at [485, 228] on html "Intakes Day 1 Matters Overview Tasks Firms The Flock JL Diana Castaneda Ortiz A…" at bounding box center [260, 165] width 521 height 331
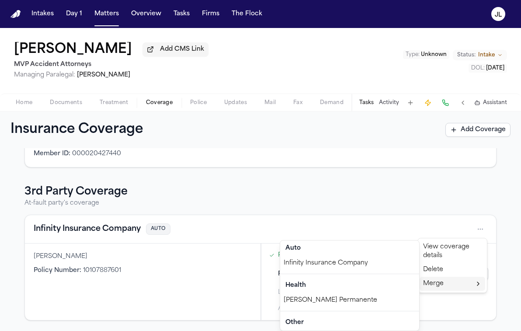
click at [458, 281] on div "Merge" at bounding box center [453, 284] width 66 height 14
click at [357, 264] on div "Infinity Insurance Company" at bounding box center [349, 263] width 139 height 14
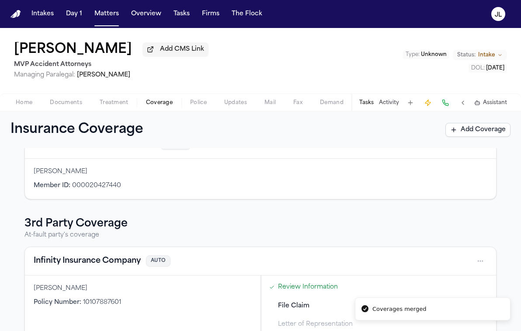
scroll to position [92, 0]
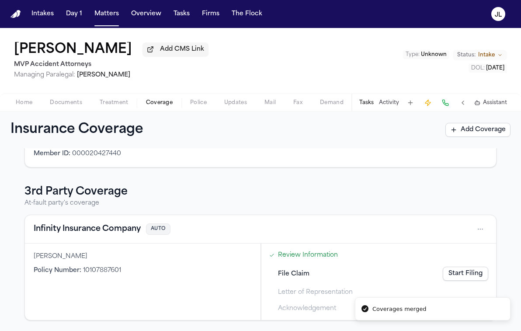
click at [104, 228] on button "Infinity Insurance Company" at bounding box center [87, 229] width 107 height 12
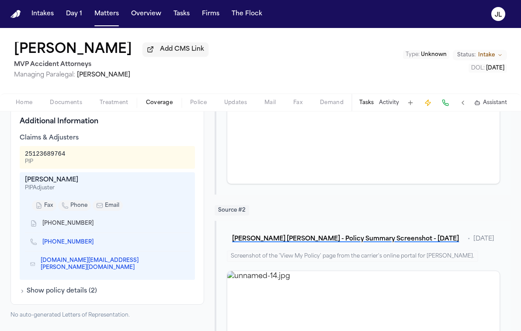
scroll to position [176, 0]
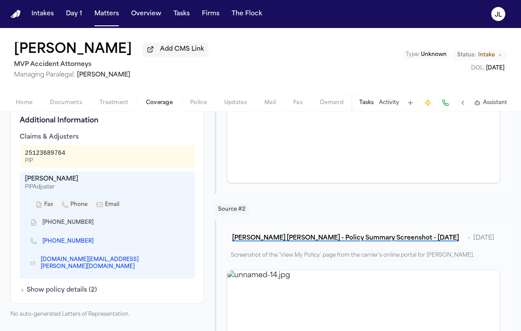
click at [99, 243] on icon "Copy to clipboard" at bounding box center [97, 242] width 3 height 3
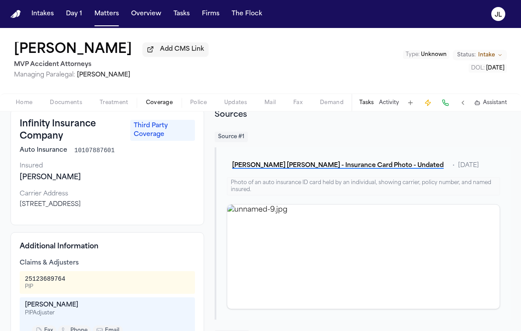
scroll to position [0, 0]
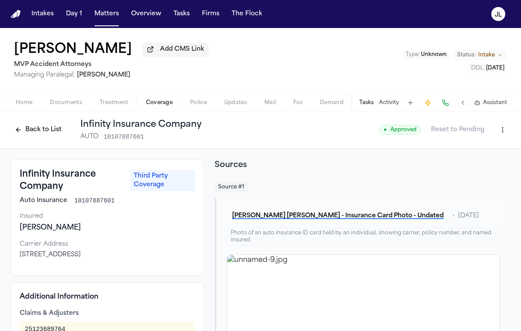
drag, startPoint x: 159, startPoint y: 257, endPoint x: 14, endPoint y: 257, distance: 144.8
click at [14, 257] on div "Infinity Insurance Company Third Party Coverage Auto Insurance 10107887601 Insu…" at bounding box center [107, 217] width 194 height 116
copy div "PO Box 830189, Birmingham, AL 35283-0189"
drag, startPoint x: 69, startPoint y: 191, endPoint x: 22, endPoint y: 180, distance: 47.6
click at [22, 179] on h3 "Infinity Insurance Company" at bounding box center [72, 180] width 105 height 24
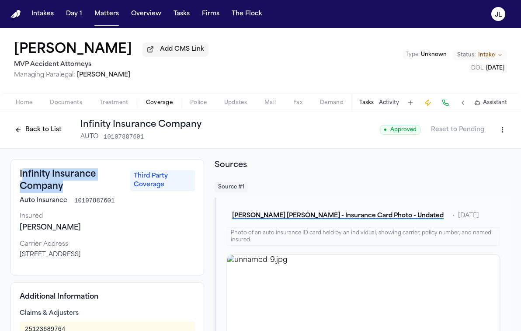
click at [75, 192] on h3 "Infinity Insurance Company" at bounding box center [72, 180] width 105 height 24
drag, startPoint x: 67, startPoint y: 192, endPoint x: 20, endPoint y: 180, distance: 48.6
click at [20, 180] on h3 "Infinity Insurance Company" at bounding box center [72, 180] width 105 height 24
copy h3 "Infinity Insurance Company"
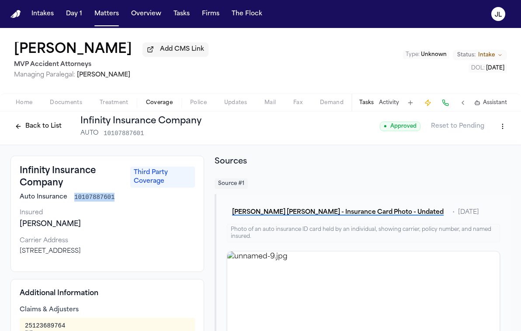
drag, startPoint x: 115, startPoint y: 201, endPoint x: 75, endPoint y: 200, distance: 40.7
click at [75, 200] on div "Auto Insurance 10107887601" at bounding box center [107, 197] width 175 height 9
copy span "10107887601"
click at [49, 131] on button "Back to List" at bounding box center [38, 126] width 56 height 14
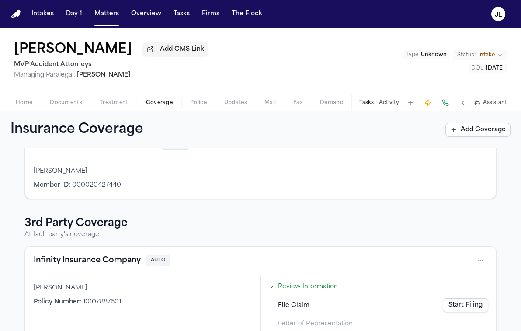
scroll to position [78, 0]
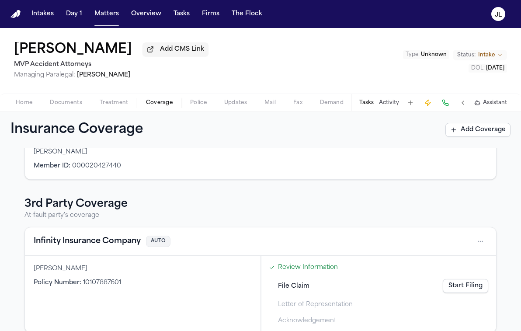
click at [100, 251] on div "Infinity Insurance Company AUTO" at bounding box center [261, 241] width 472 height 28
click at [100, 239] on button "Infinity Insurance Company" at bounding box center [87, 241] width 107 height 12
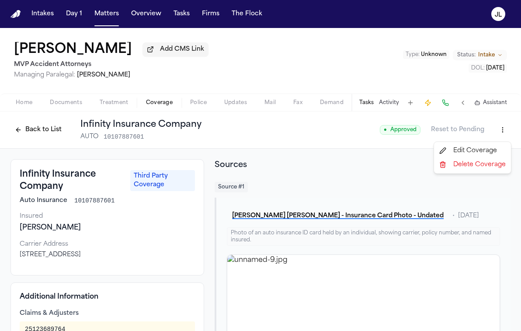
click at [497, 136] on html "Intakes Day 1 Matters Overview Tasks Firms The Flock JL Diana Castaneda Ortiz A…" at bounding box center [260, 165] width 521 height 331
click at [469, 144] on div "Edit Coverage" at bounding box center [472, 151] width 73 height 14
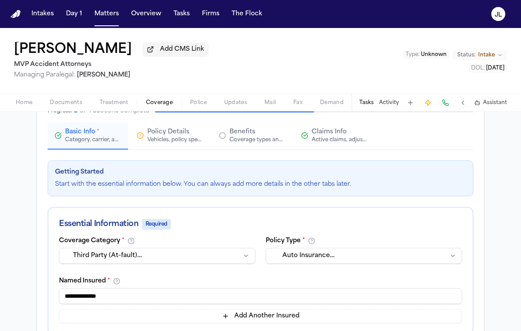
scroll to position [67, 0]
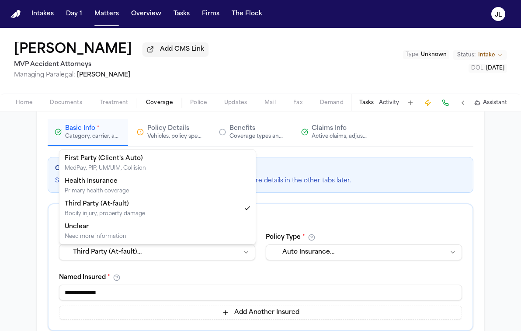
click at [131, 259] on html "Intakes Day 1 Matters Overview Tasks Firms The Flock JL Diana Castaneda Ortiz A…" at bounding box center [260, 165] width 521 height 331
select select "**********"
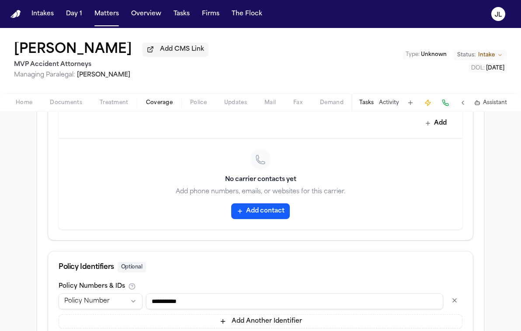
scroll to position [478, 0]
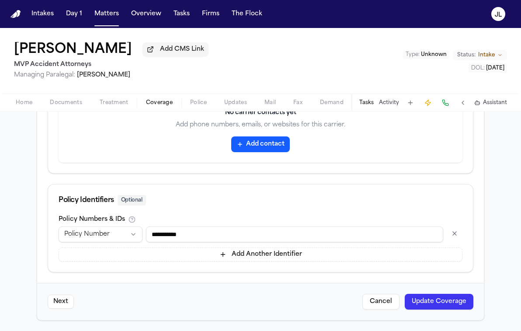
click at [440, 304] on button "Update Coverage" at bounding box center [439, 302] width 69 height 16
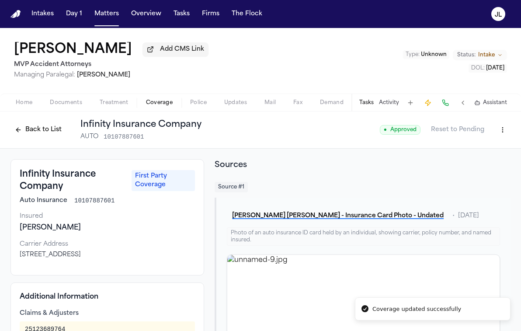
click at [36, 127] on button "Back to List" at bounding box center [38, 130] width 56 height 14
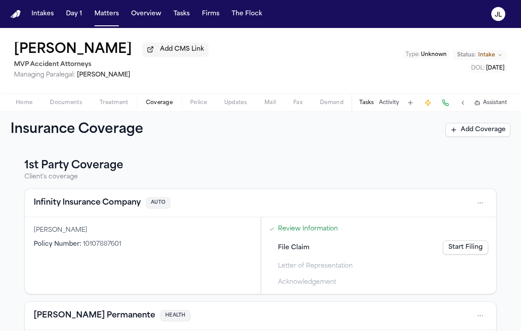
click at [86, 207] on button "Infinity Insurance Company" at bounding box center [87, 203] width 107 height 12
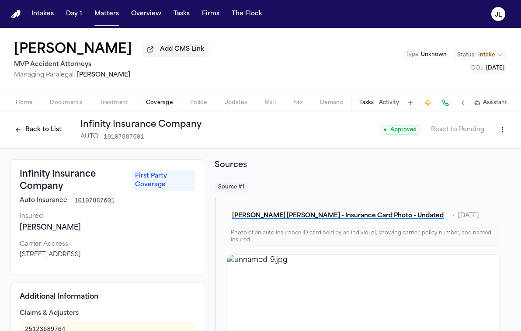
click at [28, 131] on button "Back to List" at bounding box center [38, 130] width 56 height 14
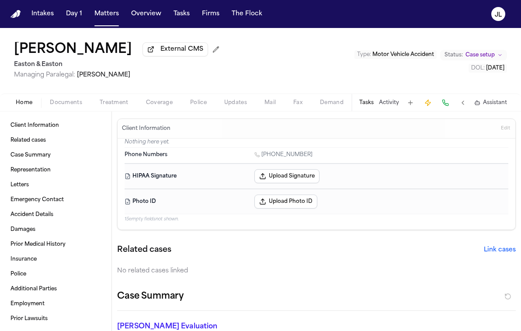
click at [163, 111] on div "Home Documents Treatment Coverage Police Updates Mail Fax Demand Workspaces Art…" at bounding box center [260, 102] width 521 height 17
click at [162, 110] on div "Home Documents Treatment Coverage Police Updates Mail Fax Demand Workspaces Art…" at bounding box center [260, 102] width 521 height 17
click at [161, 106] on span "Coverage" at bounding box center [159, 102] width 27 height 7
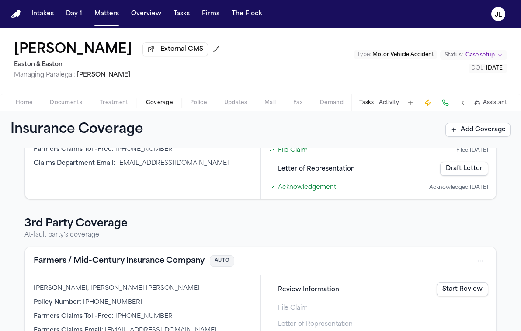
scroll to position [129, 0]
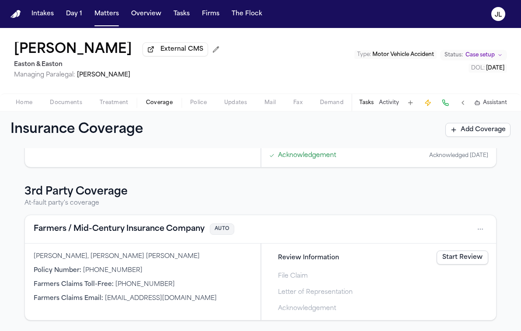
click at [86, 227] on button "Farmers / Mid-Century Insurance Company" at bounding box center [119, 229] width 171 height 12
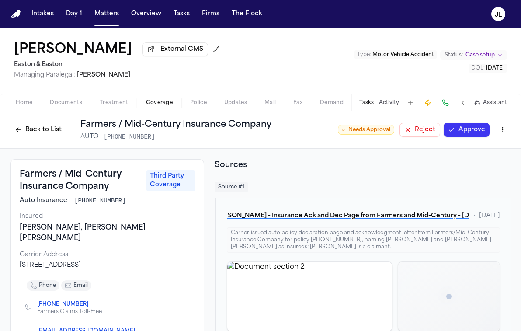
click at [462, 130] on button "Approve" at bounding box center [467, 130] width 46 height 14
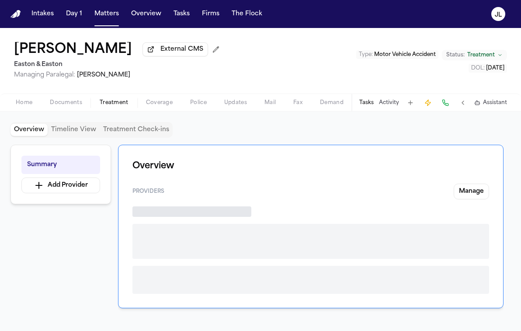
click at [122, 102] on span "Treatment" at bounding box center [114, 102] width 29 height 7
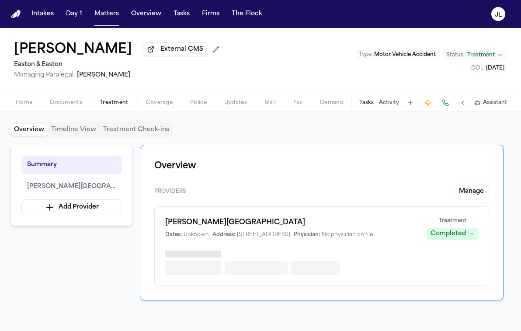
click at [150, 102] on span "Coverage" at bounding box center [159, 102] width 27 height 7
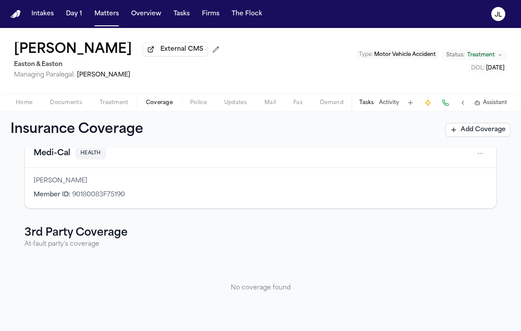
scroll to position [51, 0]
click at [59, 156] on button "Medi-Cal" at bounding box center [52, 153] width 37 height 12
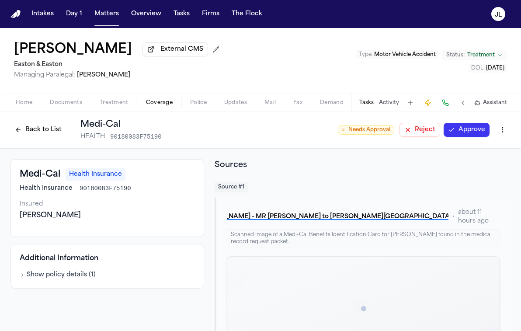
click at [462, 134] on button "Approve" at bounding box center [467, 130] width 46 height 14
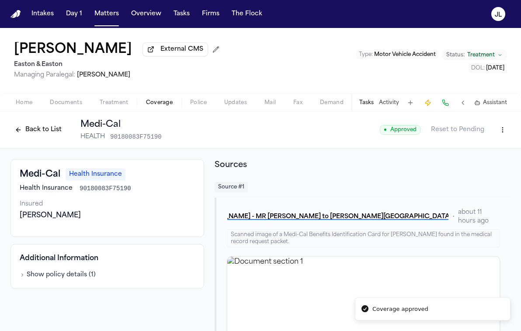
click at [46, 132] on button "Back to List" at bounding box center [38, 130] width 56 height 14
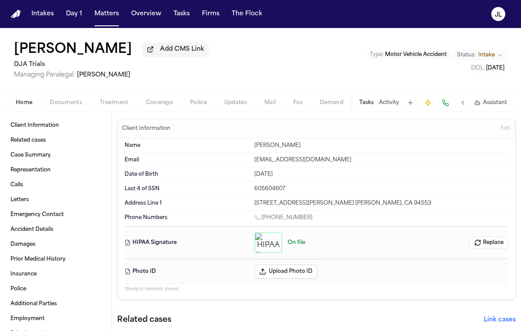
click at [161, 104] on span "Coverage" at bounding box center [159, 102] width 27 height 7
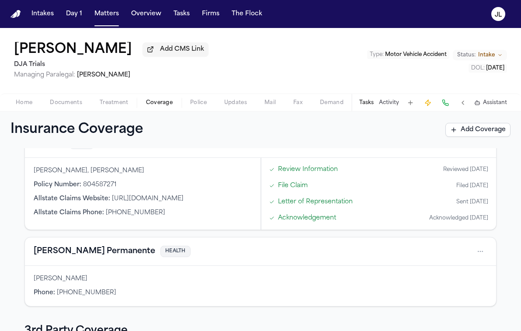
scroll to position [58, 0]
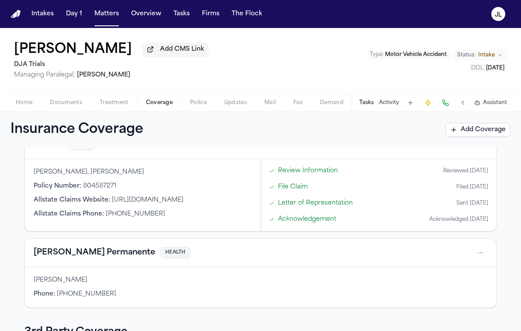
click at [71, 257] on button "[PERSON_NAME] Permanente" at bounding box center [95, 253] width 122 height 12
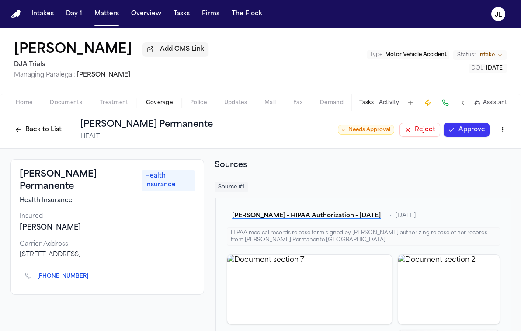
click at [451, 131] on button "Approve" at bounding box center [467, 130] width 46 height 14
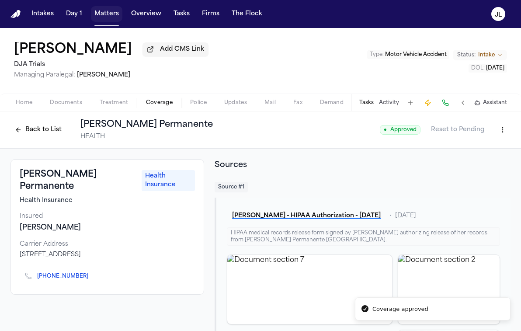
click at [108, 14] on button "Matters" at bounding box center [106, 14] width 31 height 16
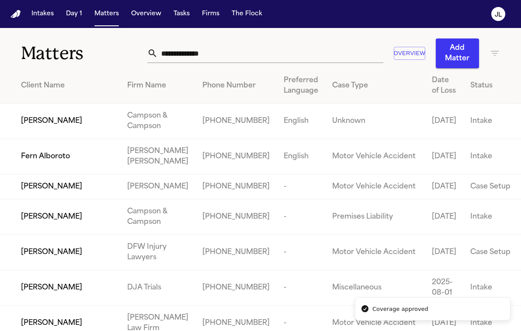
click at [214, 52] on input "text" at bounding box center [271, 53] width 226 height 19
type input "*"
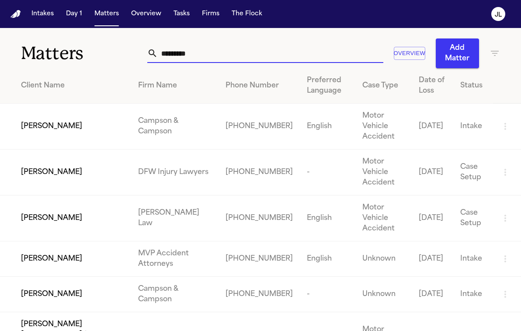
type input "**********"
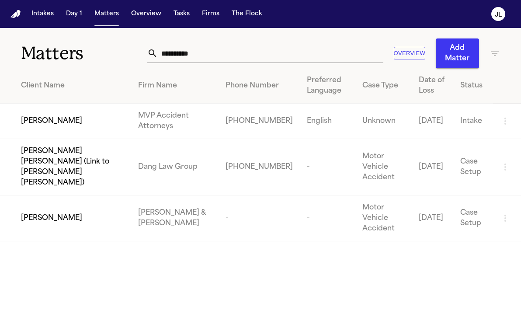
click at [87, 126] on div "Michael Guerrero" at bounding box center [72, 121] width 103 height 10
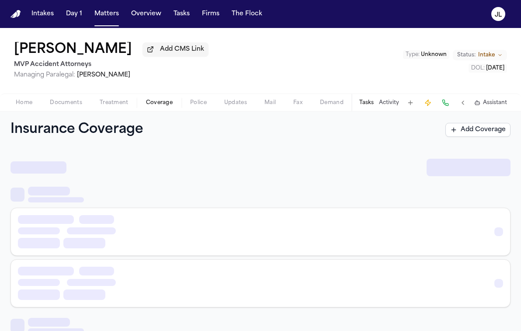
click at [156, 105] on span "Coverage" at bounding box center [159, 102] width 27 height 7
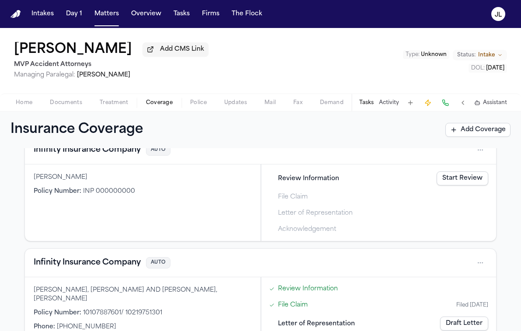
scroll to position [31, 0]
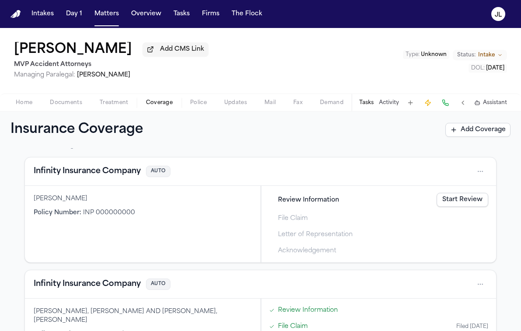
click at [92, 176] on button "Infinity Insurance Company" at bounding box center [87, 171] width 107 height 12
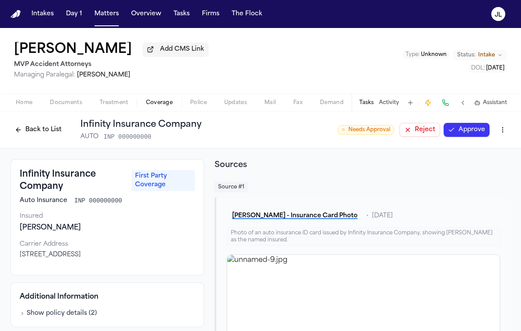
click at [45, 133] on button "Back to List" at bounding box center [38, 130] width 56 height 14
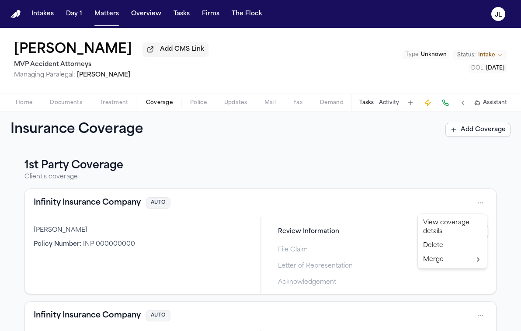
click at [479, 205] on html "Intakes Day 1 Matters Overview Tasks Firms The Flock JL Michael Guerrero Add CM…" at bounding box center [260, 165] width 521 height 331
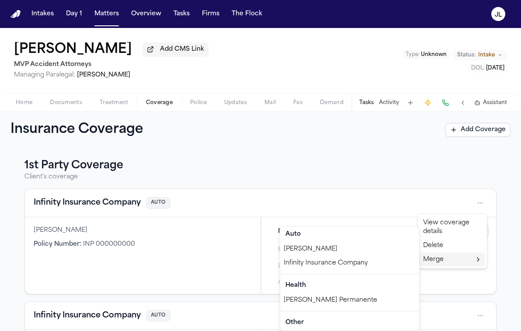
click at [382, 264] on div "Infinity Insurance Company" at bounding box center [349, 263] width 139 height 14
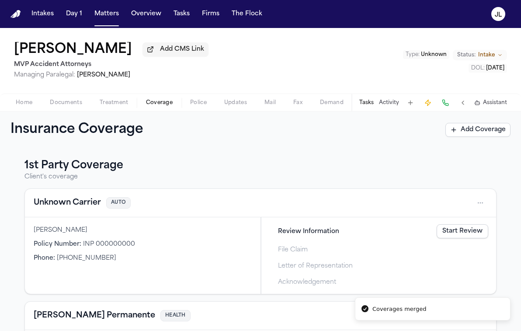
click at [88, 207] on button "Unknown Carrier" at bounding box center [67, 203] width 67 height 12
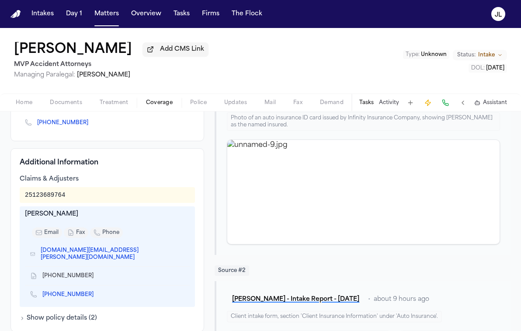
scroll to position [112, 0]
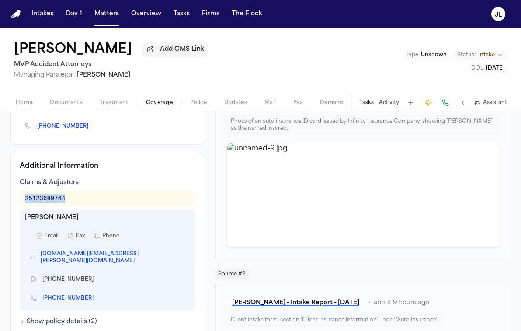
drag, startPoint x: 68, startPoint y: 199, endPoint x: 24, endPoint y: 201, distance: 44.2
click at [24, 201] on div "25123689764" at bounding box center [107, 199] width 175 height 16
copy div "25123689764"
click at [97, 277] on icon "Copy to clipboard" at bounding box center [98, 279] width 3 height 4
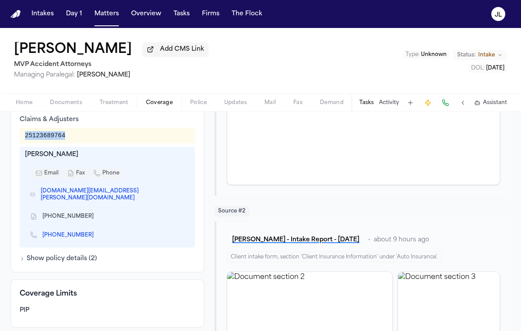
scroll to position [177, 0]
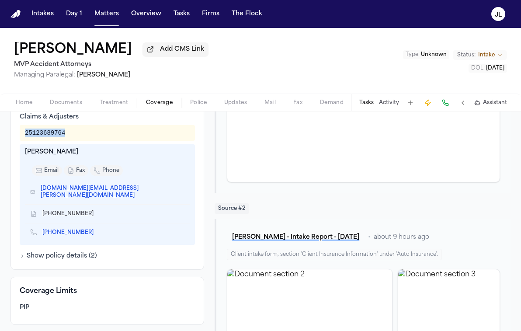
click at [101, 230] on icon "Copy to clipboard" at bounding box center [97, 232] width 5 height 5
click at [180, 192] on icon "Copy to clipboard" at bounding box center [181, 193] width 3 height 3
click at [181, 190] on icon "Copy to clipboard" at bounding box center [182, 192] width 3 height 4
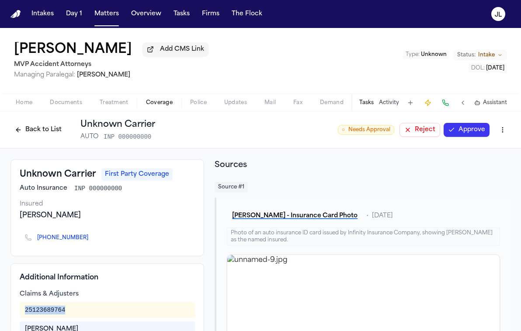
click at [48, 134] on button "Back to List" at bounding box center [38, 130] width 56 height 14
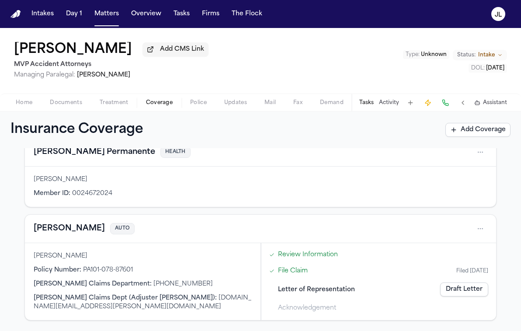
scroll to position [163, 0]
click at [48, 228] on button "Kemper" at bounding box center [69, 229] width 71 height 12
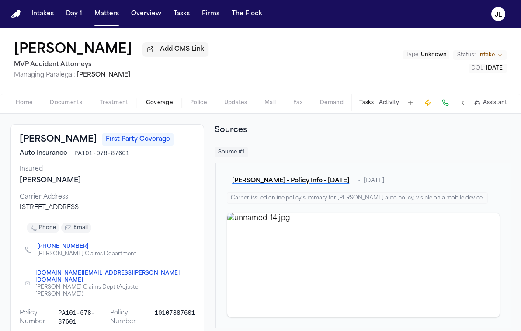
scroll to position [38, 0]
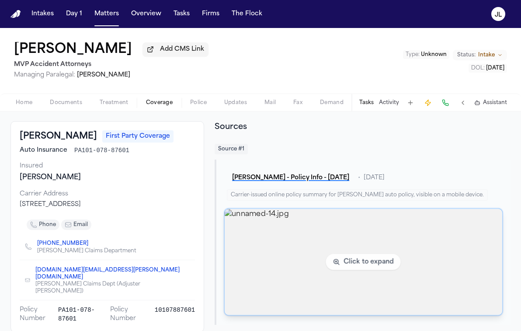
click at [343, 271] on img "View image unnamed-14.jpg" at bounding box center [364, 262] width 278 height 106
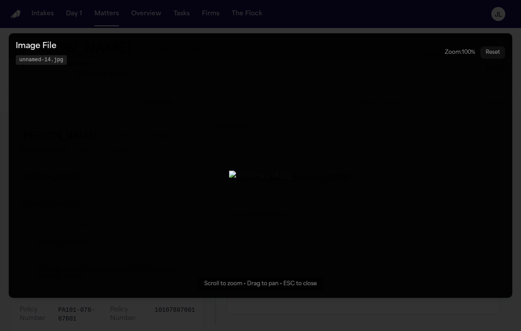
click at [383, 266] on button "Zoomable image viewer. Use mouse wheel to zoom, drag to pan, or press R to rese…" at bounding box center [261, 165] width 504 height 265
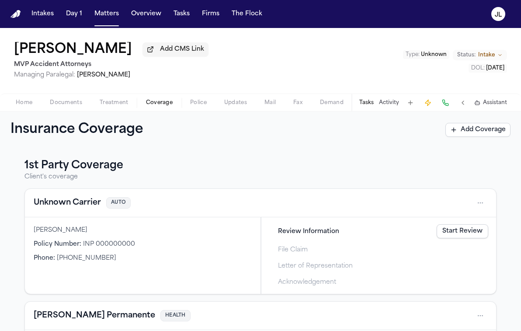
click at [57, 203] on button "Unknown Carrier" at bounding box center [67, 203] width 67 height 12
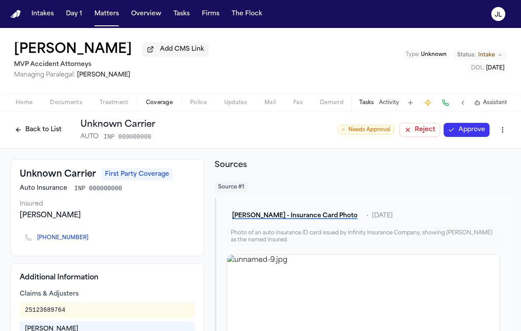
click at [503, 134] on html "Intakes Day 1 Matters Overview Tasks Firms The Flock JL Michael Guerrero Add CM…" at bounding box center [260, 165] width 521 height 331
click at [483, 147] on div "Edit Coverage" at bounding box center [472, 151] width 73 height 14
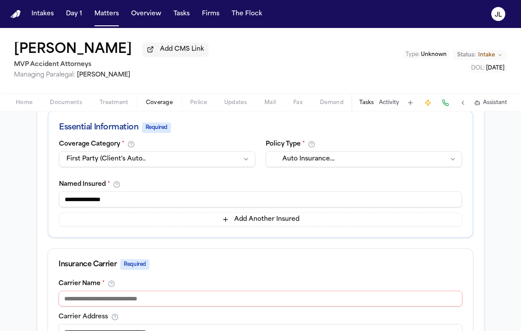
scroll to position [45, 0]
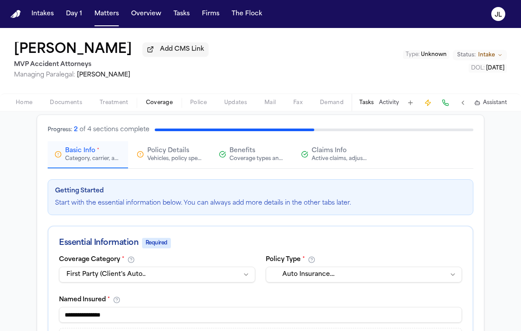
click at [341, 154] on span "Claims Info" at bounding box center [329, 151] width 35 height 9
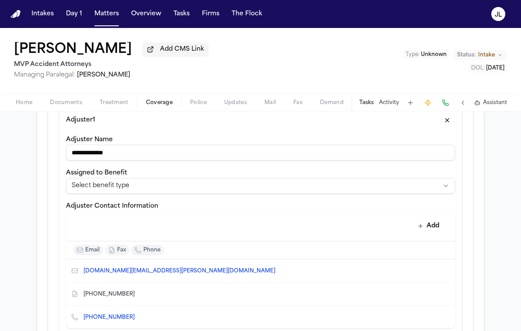
scroll to position [0, 0]
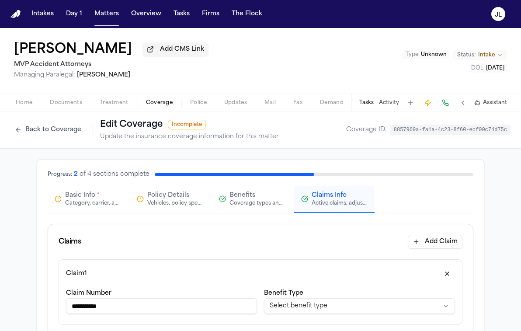
click at [97, 196] on span "*" at bounding box center [98, 195] width 2 height 7
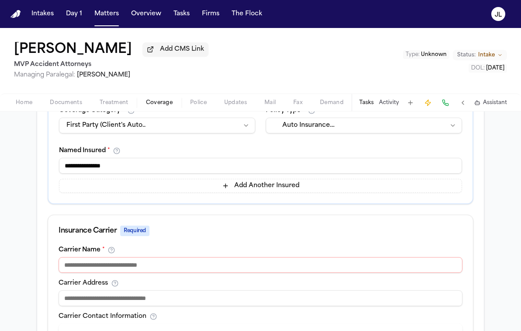
scroll to position [195, 0]
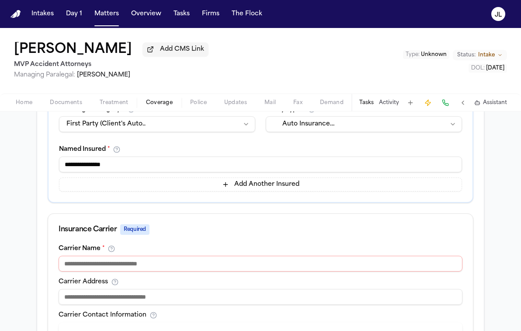
click at [128, 301] on input at bounding box center [261, 297] width 404 height 16
paste input "**********"
type input "**********"
click at [143, 259] on input at bounding box center [261, 264] width 404 height 16
paste input "**********"
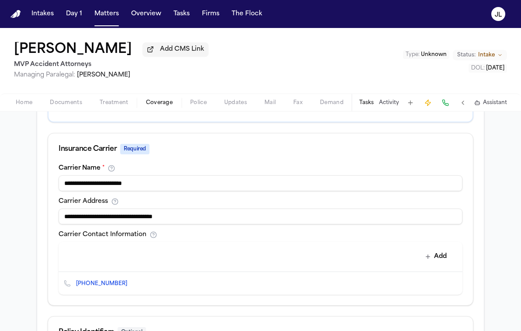
scroll to position [212, 0]
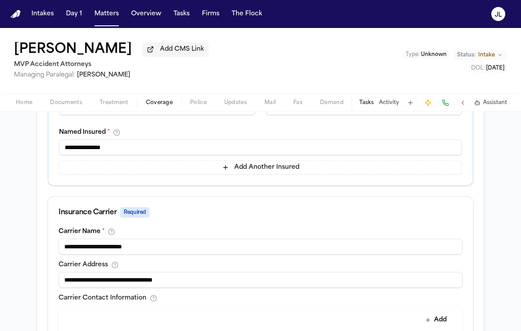
type input "**********"
drag, startPoint x: 128, startPoint y: 154, endPoint x: 38, endPoint y: 152, distance: 89.7
click at [38, 152] on div "**********" at bounding box center [260, 232] width 447 height 568
type input "*"
drag, startPoint x: 185, startPoint y: 150, endPoint x: 119, endPoint y: 149, distance: 66.1
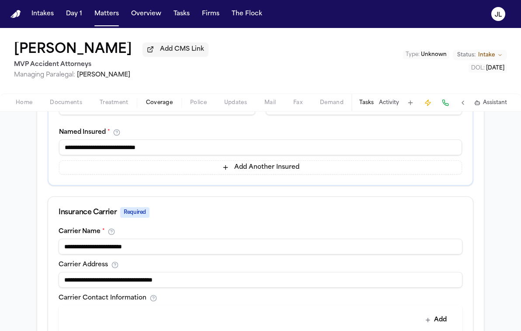
click at [119, 149] on input "**********" at bounding box center [260, 148] width 403 height 16
drag, startPoint x: 121, startPoint y: 149, endPoint x: 172, endPoint y: 151, distance: 51.2
click at [172, 151] on input "**********" at bounding box center [260, 148] width 403 height 16
type input "**********"
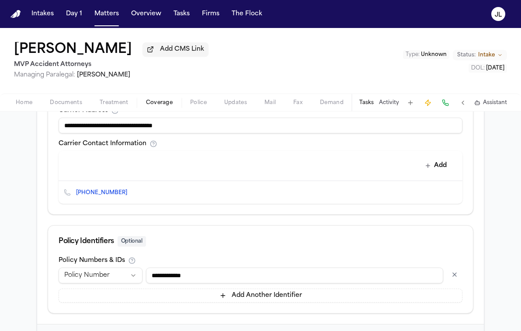
scroll to position [409, 0]
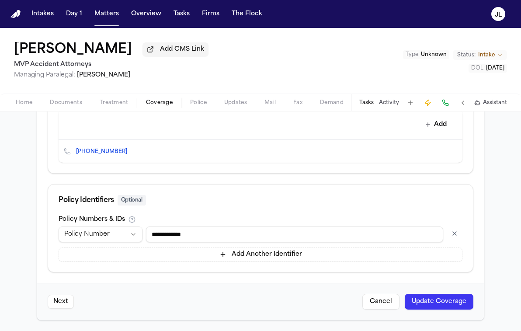
click at [267, 230] on input "**********" at bounding box center [294, 235] width 297 height 16
drag, startPoint x: 267, startPoint y: 230, endPoint x: 118, endPoint y: 229, distance: 149.6
click at [118, 229] on div "**********" at bounding box center [261, 235] width 404 height 16
paste input
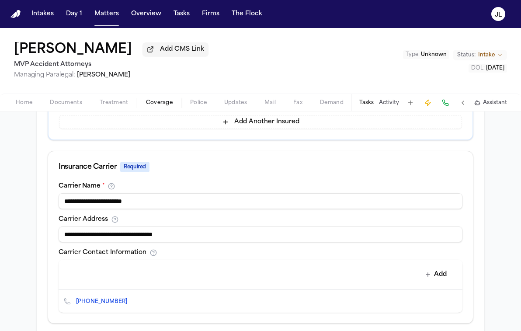
scroll to position [396, 0]
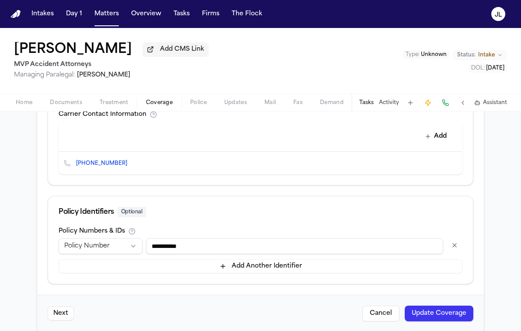
type input "**********"
click at [444, 321] on button "Update Coverage" at bounding box center [439, 314] width 69 height 16
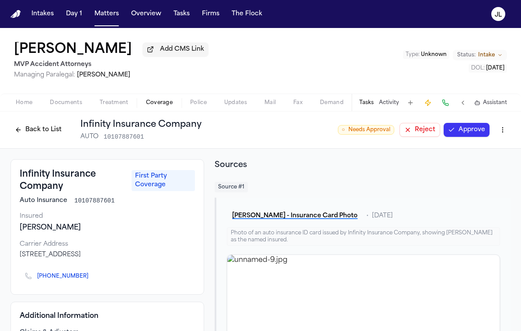
click at [465, 134] on button "Approve" at bounding box center [467, 130] width 46 height 14
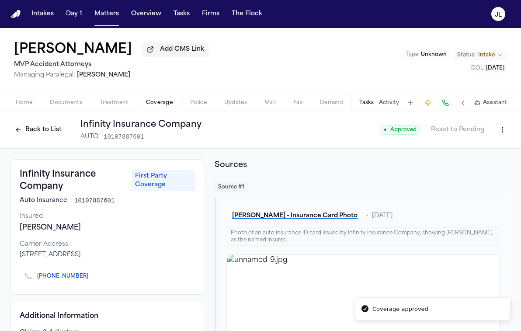
click at [29, 131] on button "Back to List" at bounding box center [38, 130] width 56 height 14
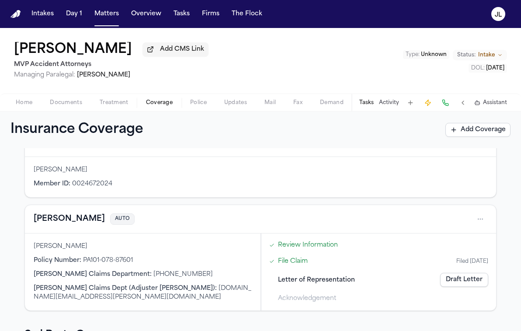
scroll to position [169, 0]
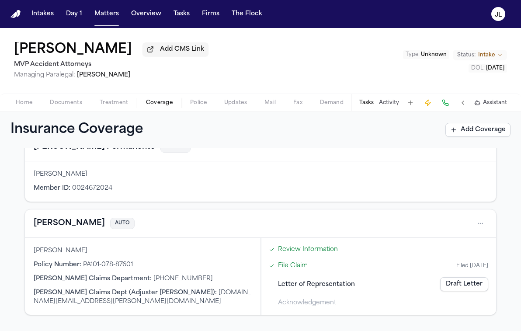
click at [55, 227] on button "Kemper" at bounding box center [69, 223] width 71 height 12
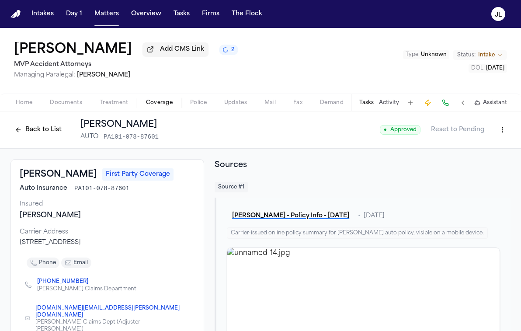
click at [37, 136] on button "Back to List" at bounding box center [38, 130] width 56 height 14
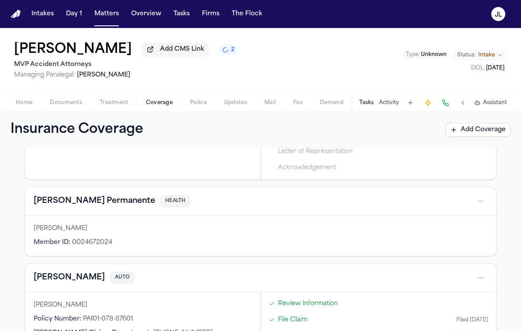
scroll to position [167, 0]
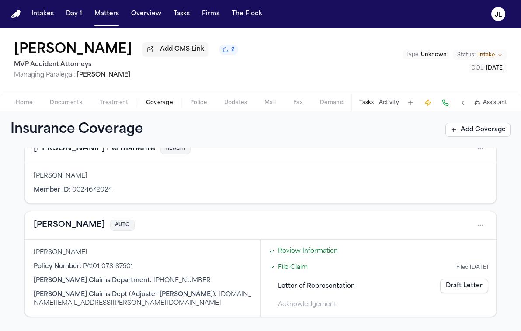
click at [484, 230] on html "Intakes Day 1 Matters Overview Tasks Firms The Flock JL Michael Guerrero Add CM…" at bounding box center [260, 165] width 521 height 331
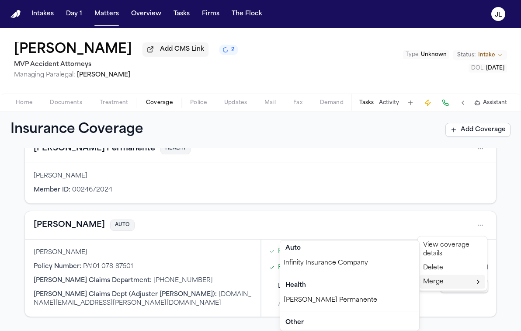
click at [440, 282] on div "Merge" at bounding box center [453, 282] width 66 height 14
click at [344, 267] on div "Infinity Insurance Company" at bounding box center [349, 263] width 139 height 14
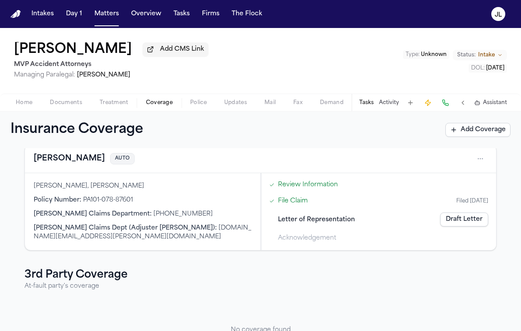
scroll to position [114, 0]
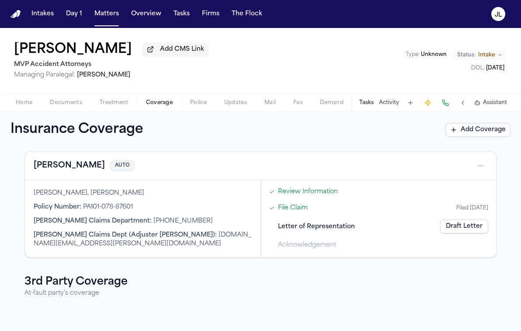
drag, startPoint x: 147, startPoint y: 197, endPoint x: 37, endPoint y: 197, distance: 110.2
click at [37, 197] on div "Diana Castaneda, Michael Guerrero" at bounding box center [143, 193] width 218 height 9
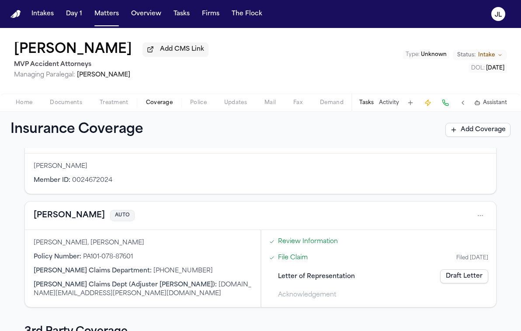
scroll to position [70, 0]
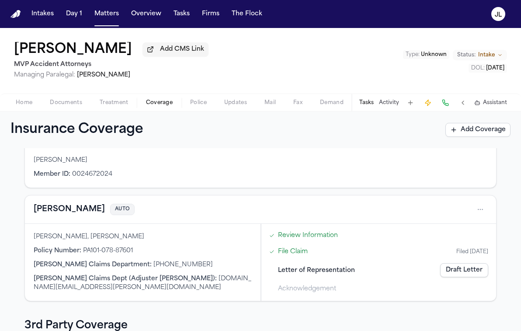
click at [61, 211] on button "Kemper" at bounding box center [69, 209] width 71 height 12
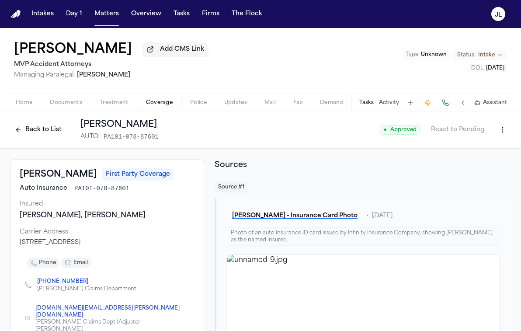
click at [49, 137] on button "Back to List" at bounding box center [38, 130] width 56 height 14
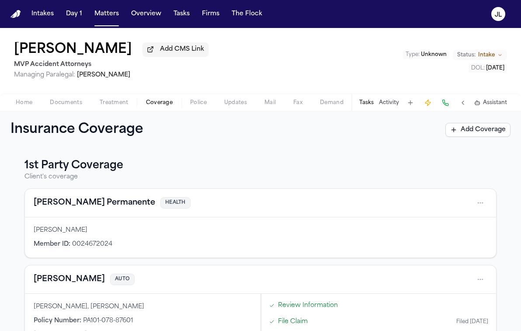
click at [49, 129] on h1 "Insurance Coverage" at bounding box center [86, 130] width 152 height 16
click at [66, 101] on span "Documents" at bounding box center [66, 102] width 32 height 7
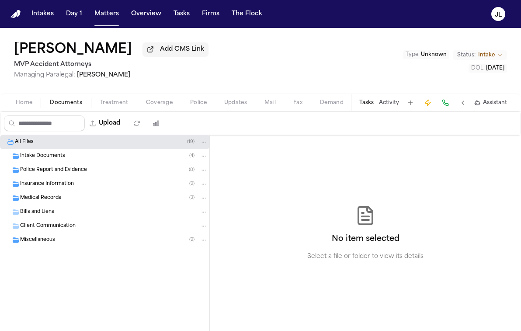
click at [62, 188] on span "Insurance Information" at bounding box center [47, 184] width 54 height 7
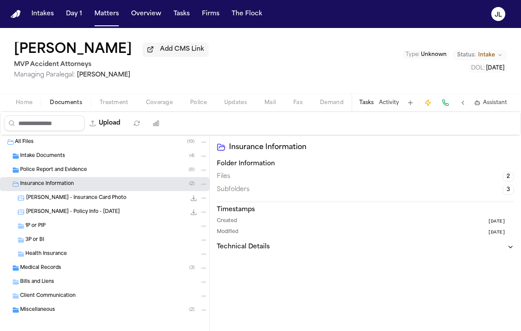
click at [53, 230] on div "1P or PIP" at bounding box center [116, 226] width 182 height 8
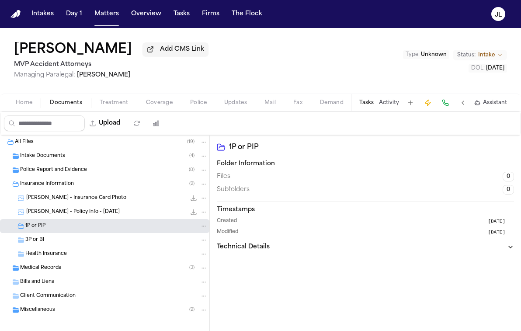
click at [67, 215] on span "M. Guerrero - Policy Info - 10.16.24" at bounding box center [73, 212] width 94 height 7
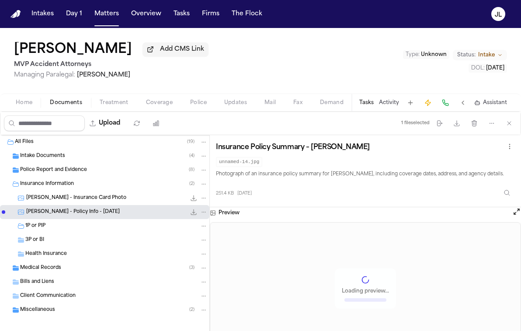
click at [72, 201] on span "M. Guerrero - Insurance Card Photo" at bounding box center [76, 198] width 100 height 7
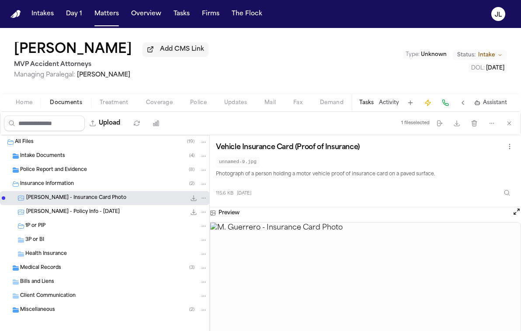
click at [70, 211] on span "M. Guerrero - Policy Info - 10.16.24" at bounding box center [73, 212] width 94 height 7
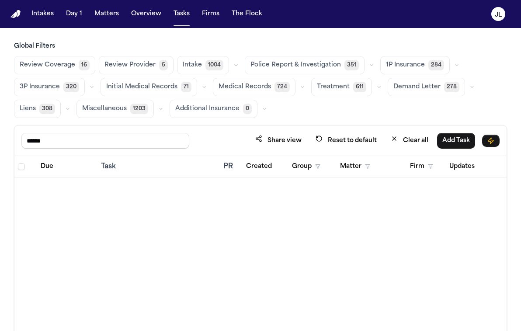
drag, startPoint x: 62, startPoint y: 137, endPoint x: -2, endPoint y: 137, distance: 63.9
click at [0, 137] on html "Intakes Day 1 Matters Overview Tasks Firms The [PERSON_NAME] Global Filters Rev…" at bounding box center [260, 165] width 521 height 331
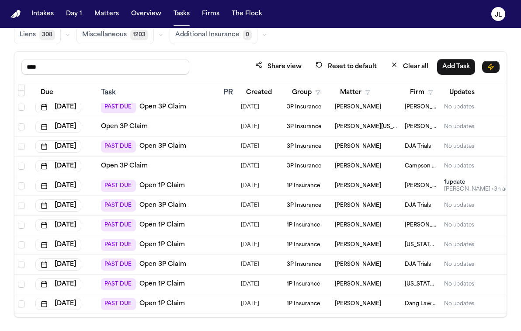
scroll to position [82, 0]
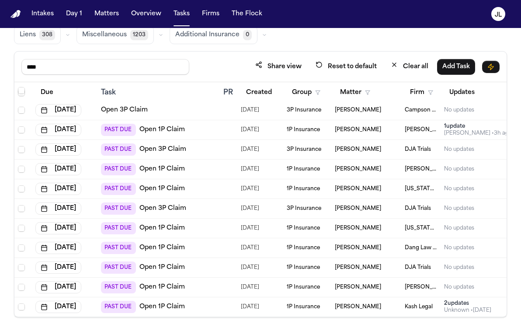
click at [158, 307] on link "Open 1P Claim" at bounding box center [162, 307] width 45 height 9
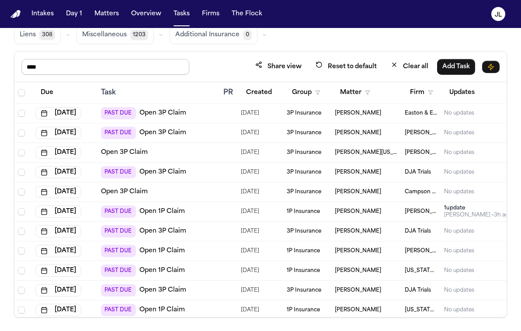
click at [54, 69] on input "****" at bounding box center [105, 67] width 168 height 16
drag, startPoint x: 54, startPoint y: 69, endPoint x: 18, endPoint y: 69, distance: 35.9
click at [18, 69] on div "**** Share view Reset to default Clear all Add Task" at bounding box center [260, 67] width 493 height 31
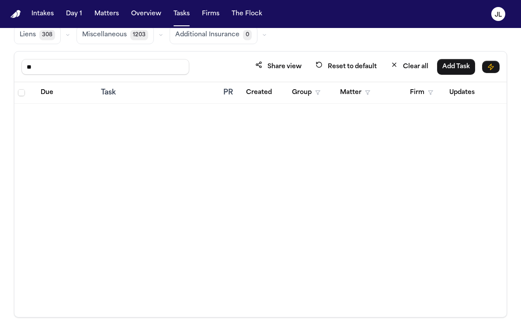
type input "*"
type input "****"
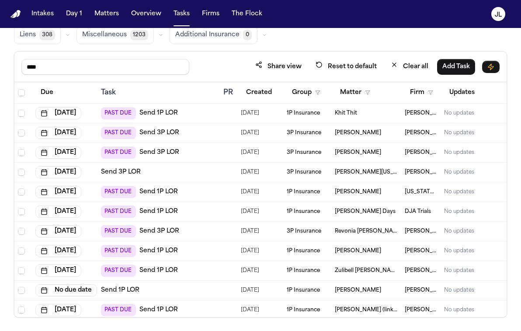
click at [169, 249] on link "Send 1P LOR" at bounding box center [159, 251] width 38 height 9
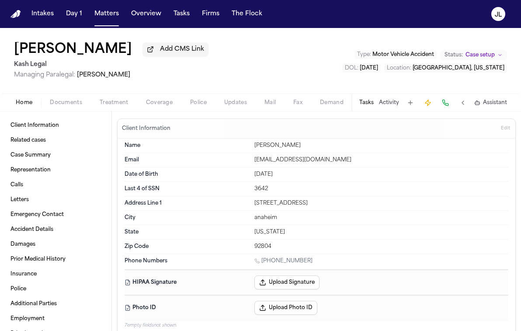
click at [63, 112] on div "[PERSON_NAME] Add CMS Link Kash Legal Managing Paralegal: [PERSON_NAME] Type : …" at bounding box center [260, 70] width 521 height 84
click at [63, 111] on div "Home Documents Treatment Coverage Police Updates Mail Fax Demand Workspaces Art…" at bounding box center [260, 102] width 521 height 17
click at [63, 106] on span "Documents" at bounding box center [66, 102] width 32 height 7
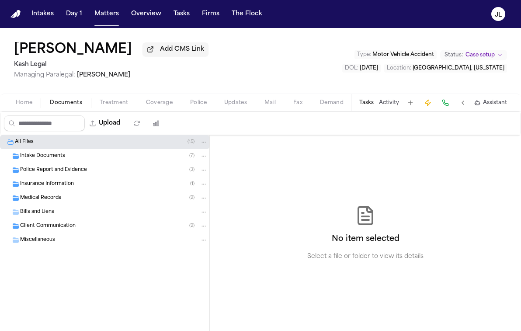
click at [52, 188] on div "Insurance Information ( 1 )" at bounding box center [114, 184] width 188 height 8
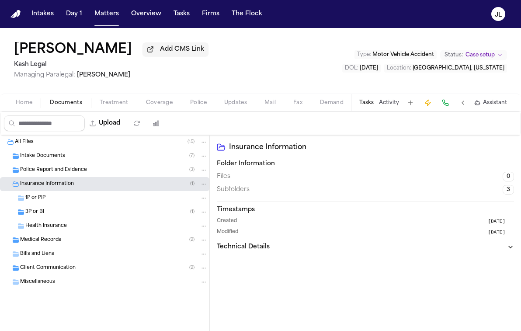
click at [48, 216] on div "3P or BI ( 1 )" at bounding box center [116, 212] width 182 height 8
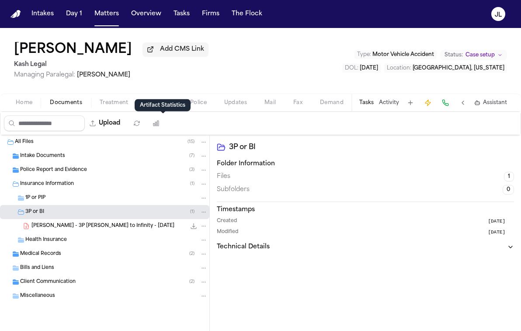
click at [158, 101] on div "Artifact Statistics Artifact Statistics" at bounding box center [163, 105] width 56 height 12
click at [151, 101] on span "Coverage" at bounding box center [159, 102] width 27 height 7
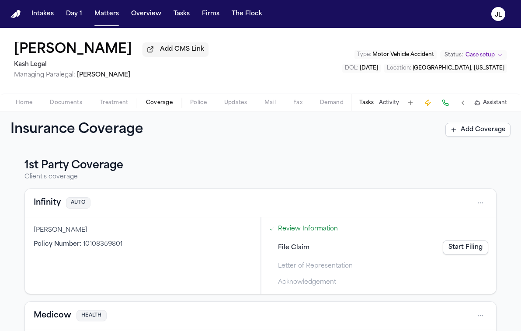
click at [56, 206] on button "Infinity" at bounding box center [47, 203] width 27 height 12
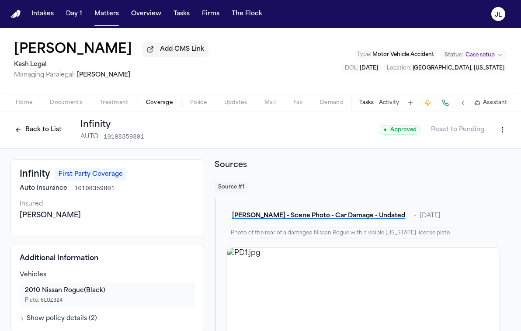
click at [39, 126] on button "Back to List" at bounding box center [38, 130] width 56 height 14
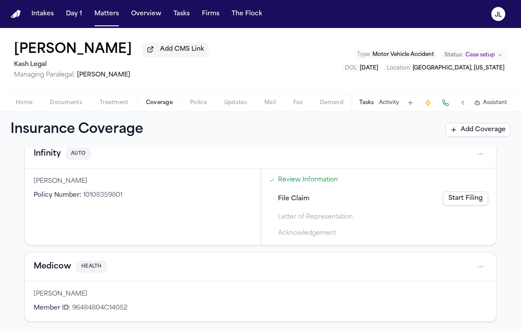
scroll to position [50, 0]
click at [64, 114] on div "Insurance Coverage Add Coverage" at bounding box center [260, 130] width 521 height 37
click at [64, 106] on span "Documents" at bounding box center [66, 102] width 32 height 7
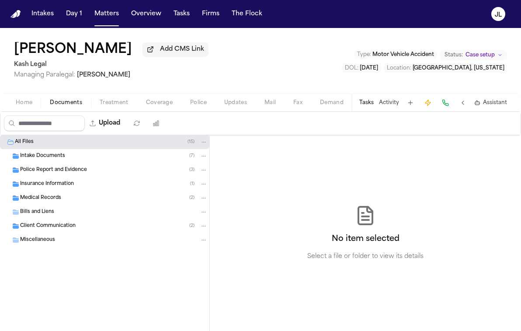
click at [59, 187] on span "Insurance Information" at bounding box center [47, 184] width 54 height 7
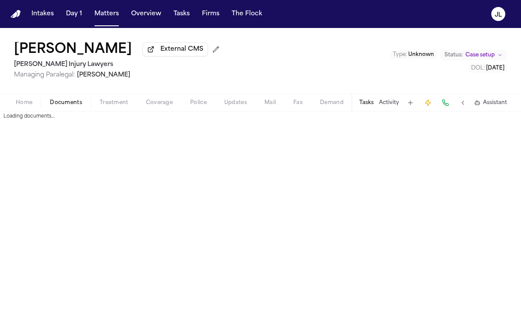
click at [77, 103] on span "Documents" at bounding box center [66, 102] width 32 height 7
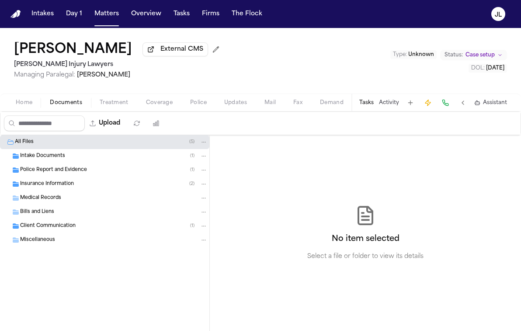
click at [66, 190] on div "Insurance Information ( 2 )" at bounding box center [105, 184] width 210 height 14
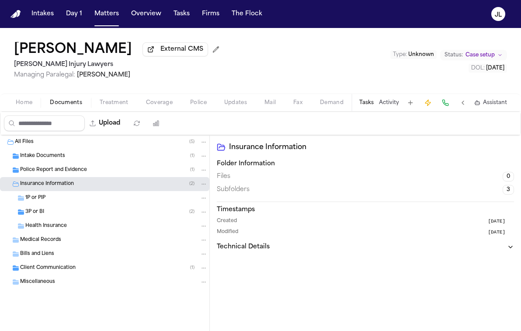
click at [66, 208] on div "3P or BI ( 2 )" at bounding box center [105, 212] width 210 height 14
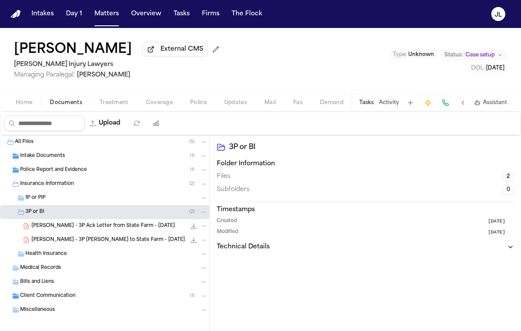
click at [64, 191] on div "Insurance Information ( 2 )" at bounding box center [105, 184] width 210 height 14
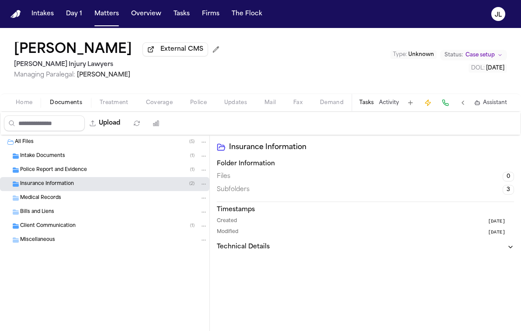
click at [153, 110] on div "Home Documents Treatment Coverage Police Updates Mail Fax Demand Workspaces Art…" at bounding box center [260, 102] width 521 height 17
click at [153, 109] on div "Home Documents Treatment Coverage Police Updates Mail Fax Demand Workspaces Art…" at bounding box center [260, 102] width 521 height 17
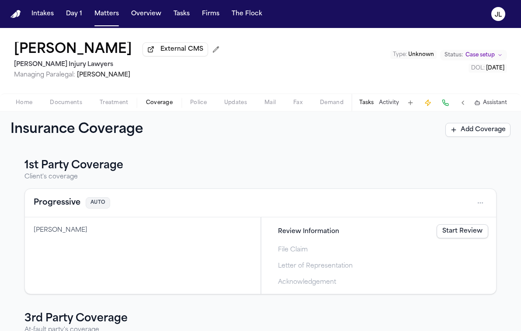
click at [153, 108] on span "button" at bounding box center [159, 107] width 37 height 1
click at [36, 214] on div "Progressive AUTO" at bounding box center [261, 203] width 472 height 28
click at [36, 209] on button "Progressive" at bounding box center [57, 203] width 47 height 12
